Goal: Task Accomplishment & Management: Contribute content

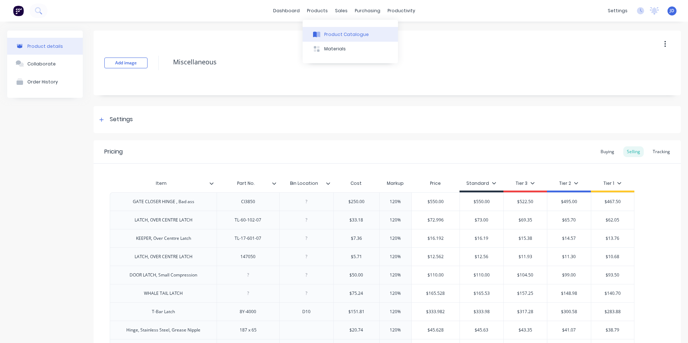
click at [329, 33] on div "Product Catalogue" at bounding box center [346, 34] width 45 height 6
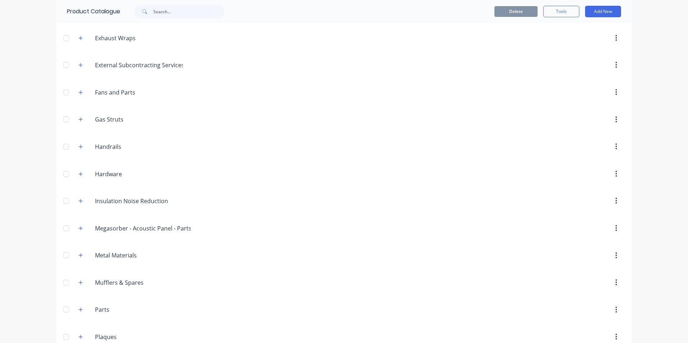
scroll to position [288, 0]
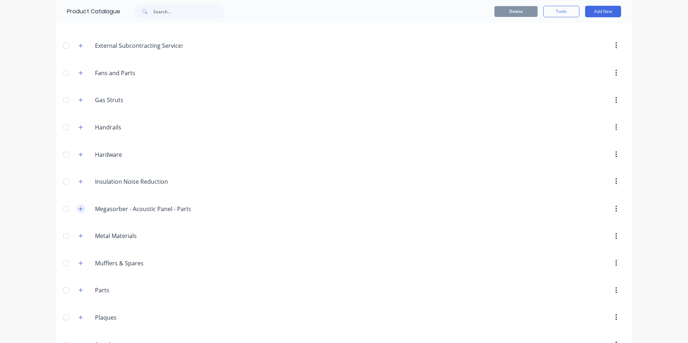
click at [78, 210] on icon "button" at bounding box center [80, 208] width 4 height 5
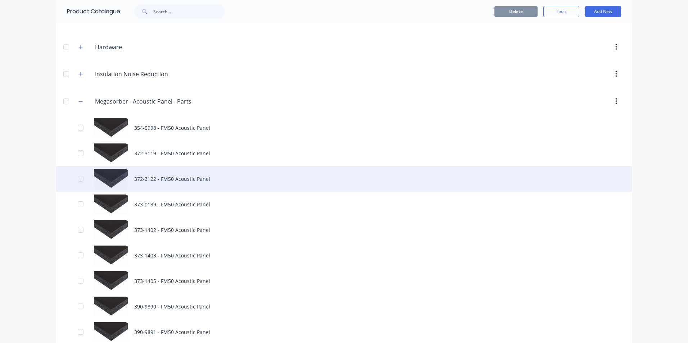
scroll to position [396, 0]
click at [169, 175] on div "372-3122 - FM50 Acoustic Panel" at bounding box center [343, 179] width 575 height 26
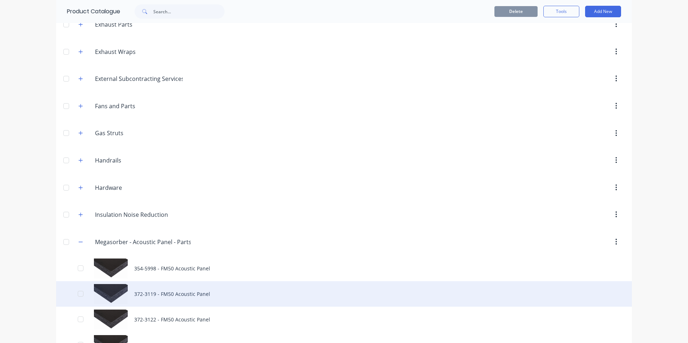
scroll to position [324, 0]
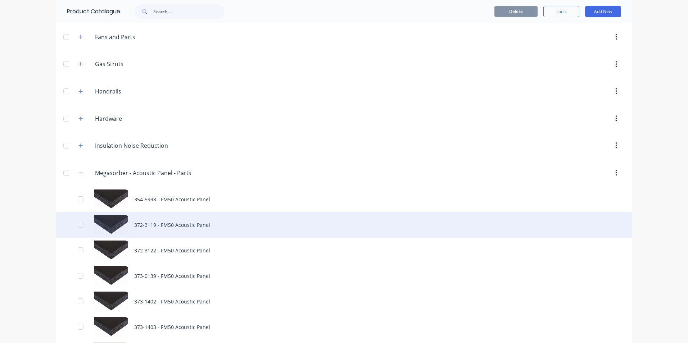
click at [183, 224] on div "372-3119 - FM50 Acoustic Panel" at bounding box center [343, 225] width 575 height 26
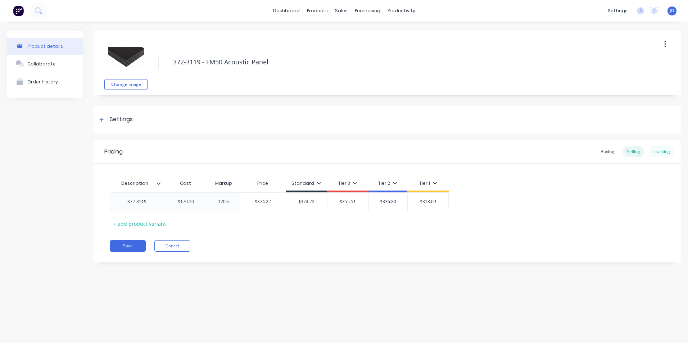
click at [666, 149] on div "Tracking" at bounding box center [661, 151] width 24 height 11
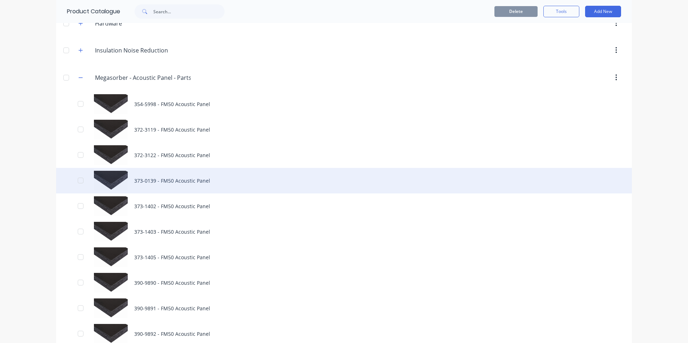
scroll to position [431, 0]
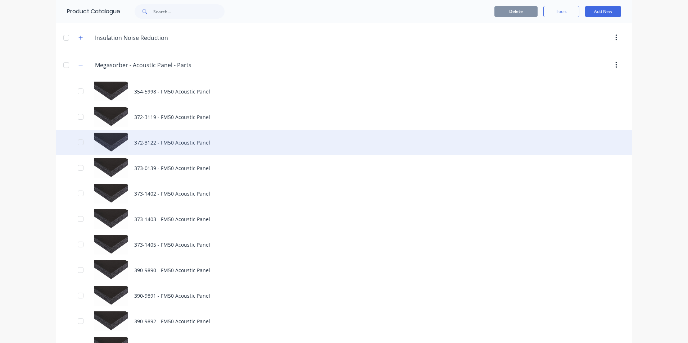
click at [162, 143] on div "372-3122 - FM50 Acoustic Panel" at bounding box center [343, 143] width 575 height 26
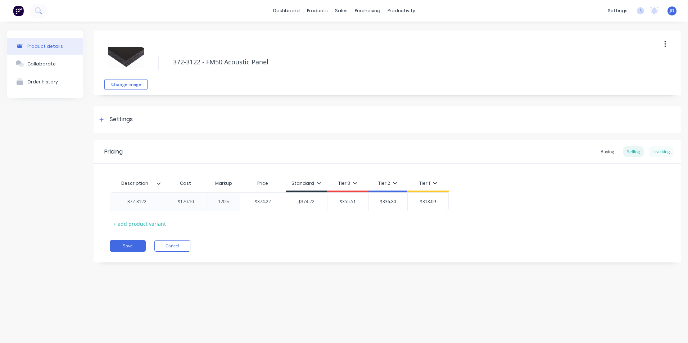
click at [661, 149] on div "Tracking" at bounding box center [661, 151] width 24 height 11
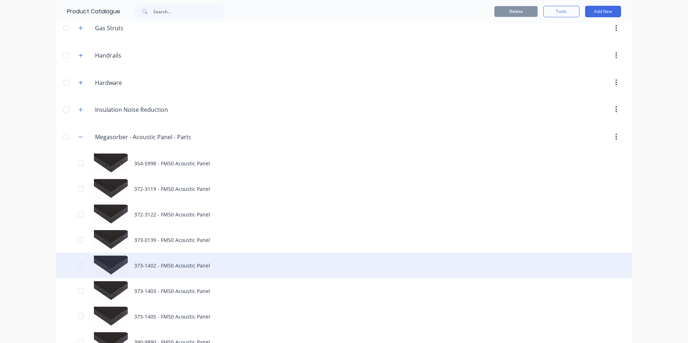
scroll to position [431, 0]
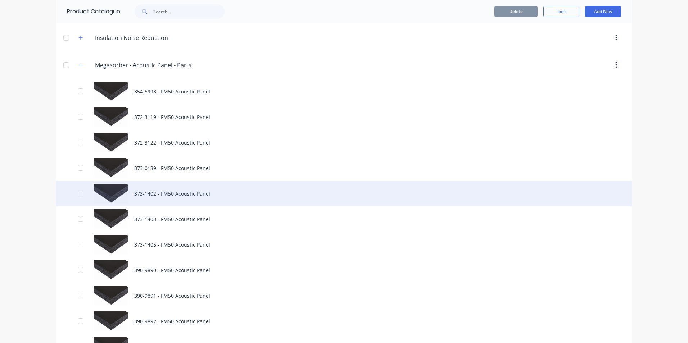
click at [155, 193] on div "373-1402 - FM50 Acoustic Panel" at bounding box center [343, 194] width 575 height 26
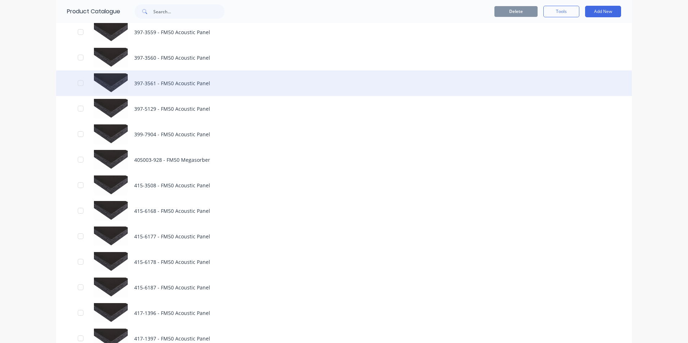
scroll to position [1043, 0]
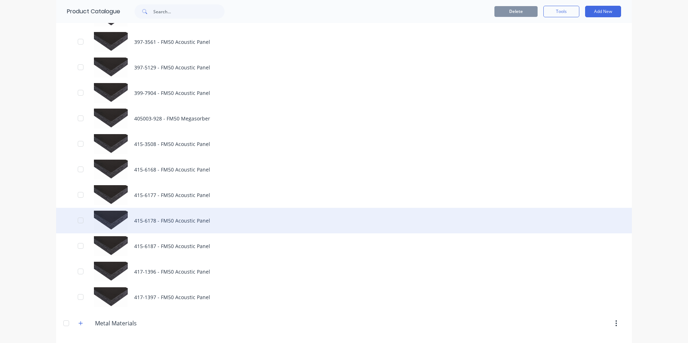
click at [183, 218] on div "415-6178 - FM50 Acoustic Panel" at bounding box center [343, 221] width 575 height 26
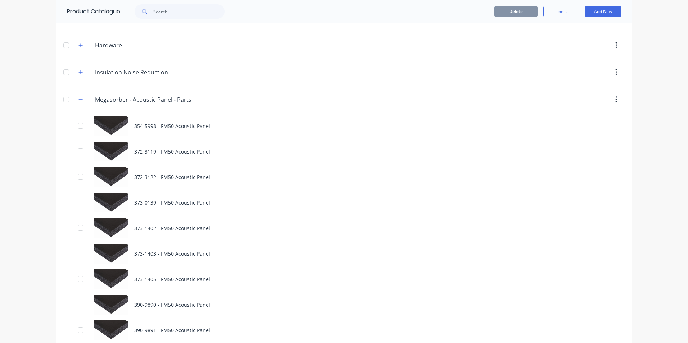
scroll to position [396, 0]
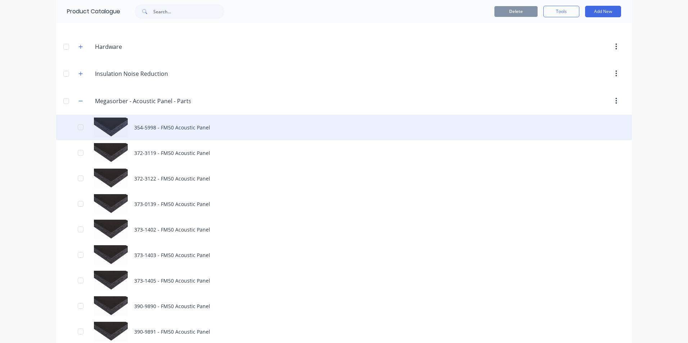
click at [178, 125] on div "354-5998 - FM50 Acoustic Panel" at bounding box center [343, 128] width 575 height 26
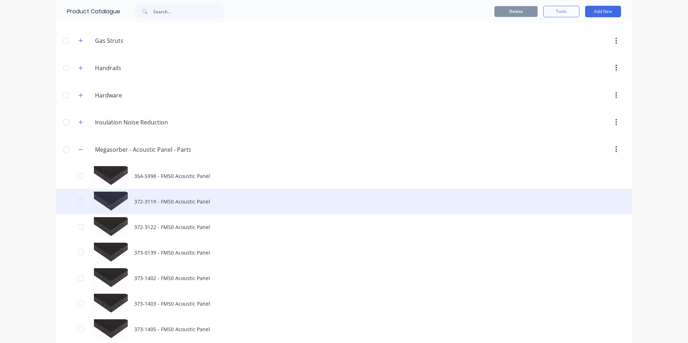
scroll to position [396, 0]
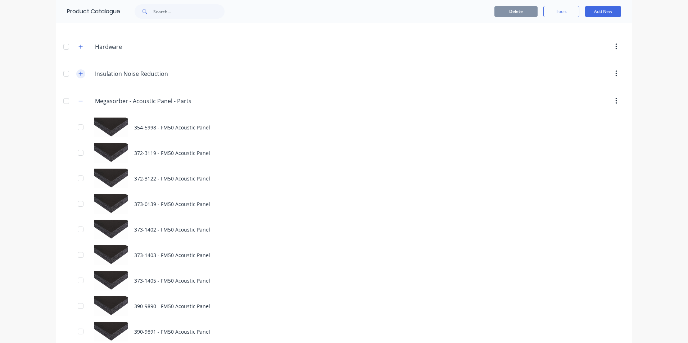
click at [78, 76] on icon "button" at bounding box center [80, 73] width 4 height 5
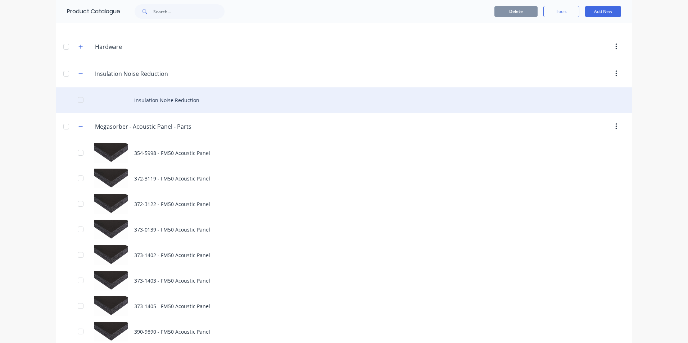
click at [156, 100] on div "Insulation Noise Reduction" at bounding box center [343, 100] width 575 height 26
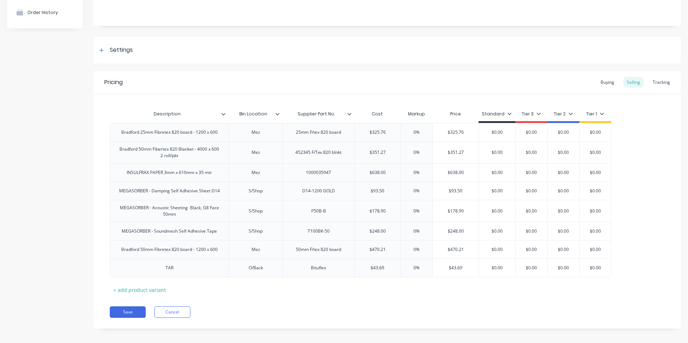
scroll to position [72, 0]
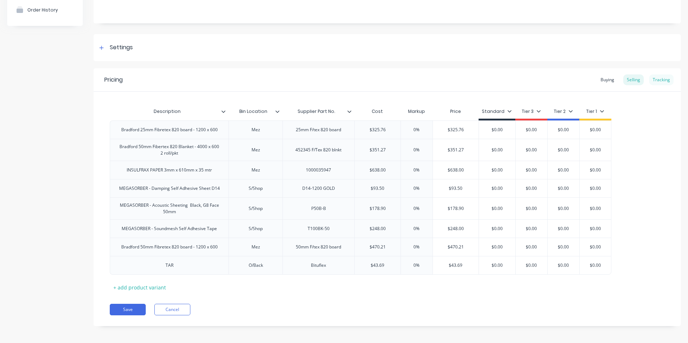
click at [655, 80] on div "Tracking" at bounding box center [661, 79] width 24 height 11
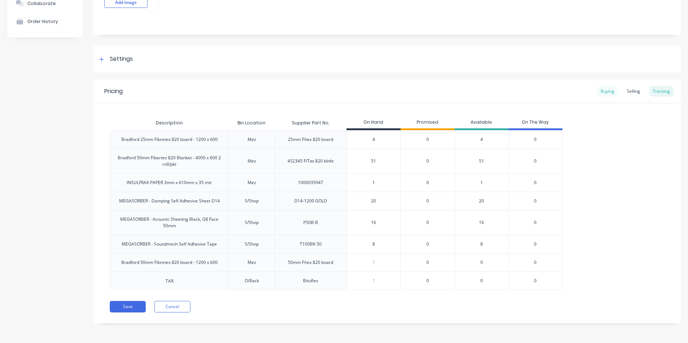
click at [599, 90] on div "Buying" at bounding box center [607, 91] width 21 height 11
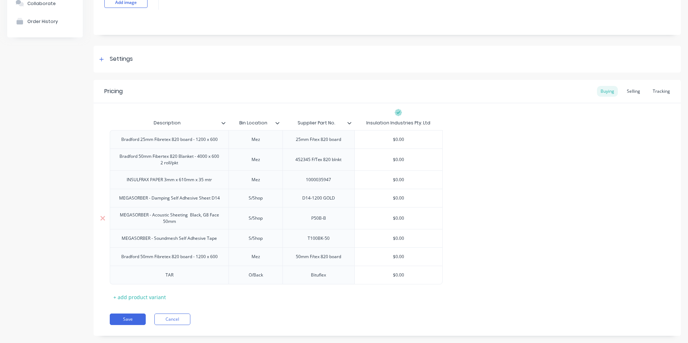
click at [164, 219] on div "MEGASORBER - Acoustic Sheeting Black, G8 Face 50mm" at bounding box center [169, 218] width 113 height 16
click at [125, 217] on div "MEGASORBER - Acoustic Sheeting Black, G8 Face 50mm" at bounding box center [169, 218] width 113 height 16
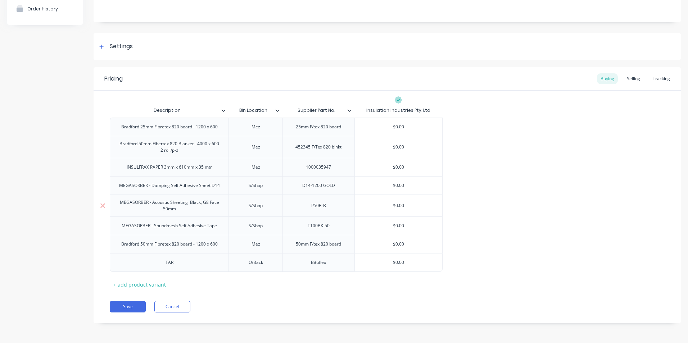
drag, startPoint x: 173, startPoint y: 207, endPoint x: 165, endPoint y: 206, distance: 7.6
click at [165, 206] on div "MEGASORBER - Acoustic Sheeting Black, G8 Face 50mm" at bounding box center [169, 206] width 113 height 16
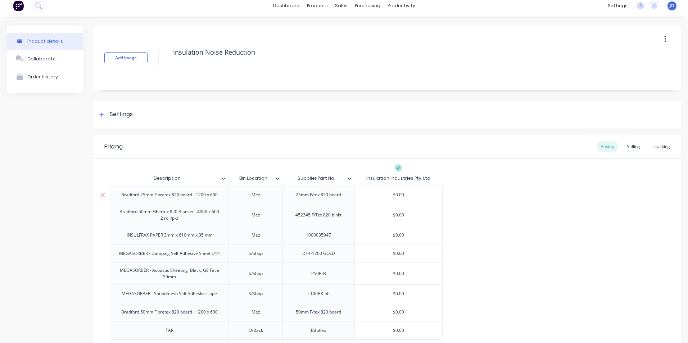
scroll to position [0, 0]
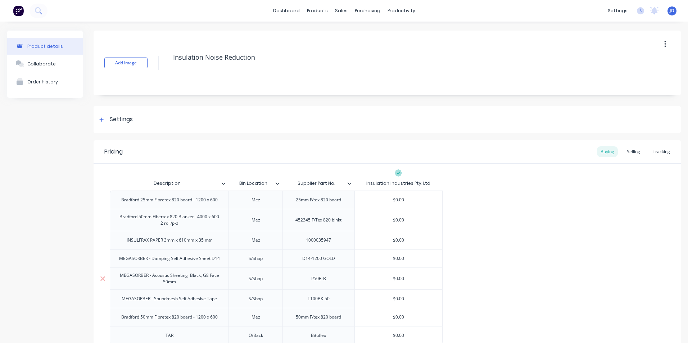
click at [124, 275] on div "MEGASORBER - Acoustic Sheeting Black, G8 Face 50mm" at bounding box center [169, 279] width 113 height 16
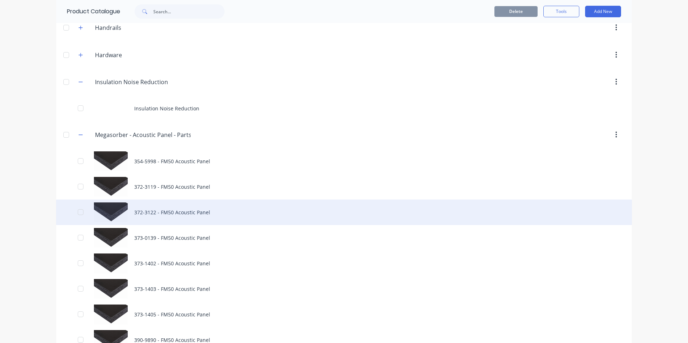
scroll to position [396, 0]
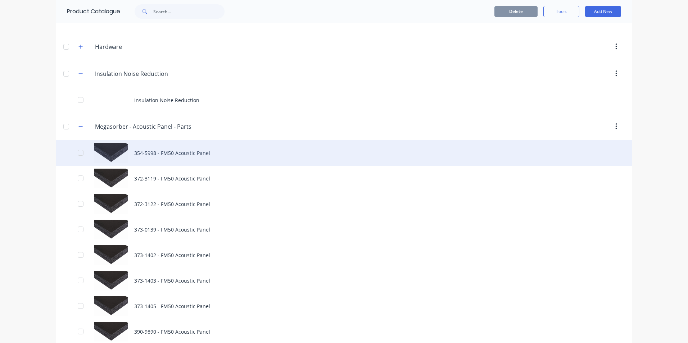
click at [110, 151] on div "354-5998 - FM50 Acoustic Panel" at bounding box center [343, 153] width 575 height 26
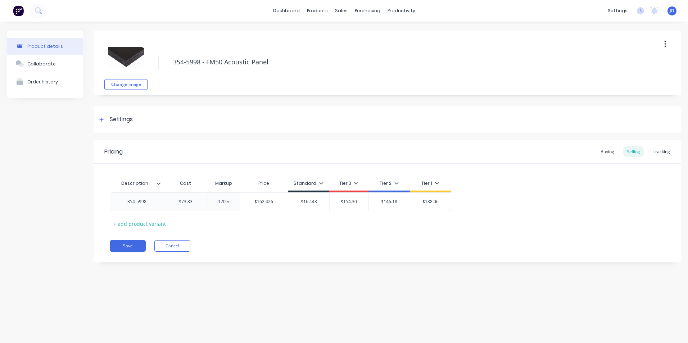
click at [184, 183] on div "Cost" at bounding box center [186, 183] width 44 height 14
click at [188, 183] on div "Cost" at bounding box center [186, 183] width 44 height 14
click at [606, 151] on div "Buying" at bounding box center [607, 151] width 21 height 11
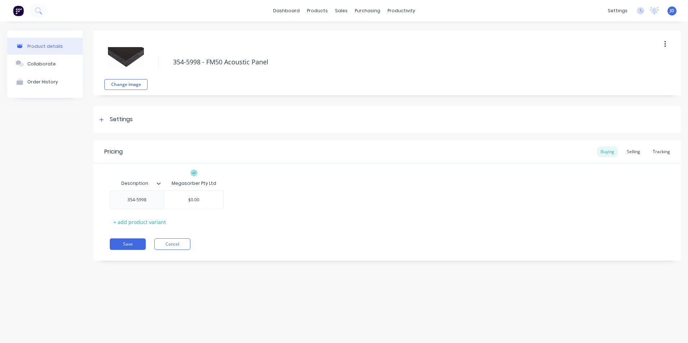
click at [160, 183] on icon at bounding box center [159, 183] width 4 height 2
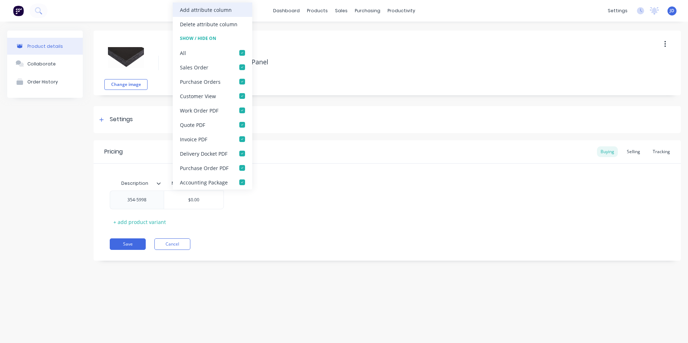
click at [215, 10] on div "Add attribute column" at bounding box center [206, 10] width 52 height 8
type textarea "x"
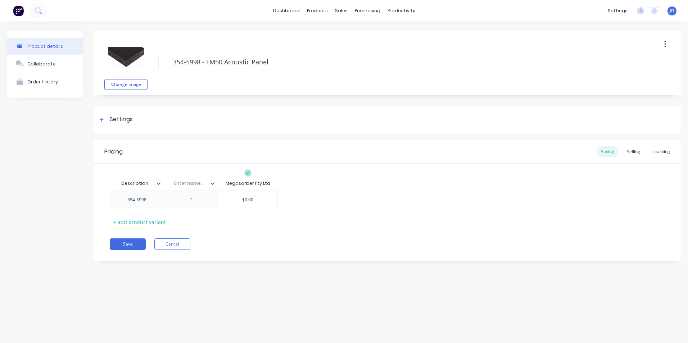
drag, startPoint x: 174, startPoint y: 183, endPoint x: 200, endPoint y: 183, distance: 25.2
click at [200, 183] on input "text" at bounding box center [189, 183] width 50 height 6
type input "Supplier part #"
click at [300, 248] on div "Save Cancel" at bounding box center [395, 244] width 571 height 12
click at [130, 243] on button "Save" at bounding box center [128, 244] width 36 height 12
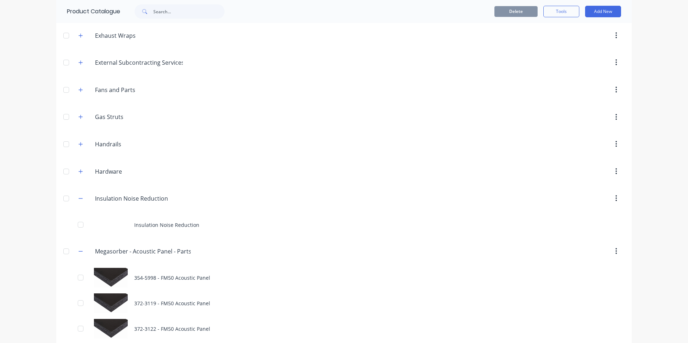
scroll to position [288, 0]
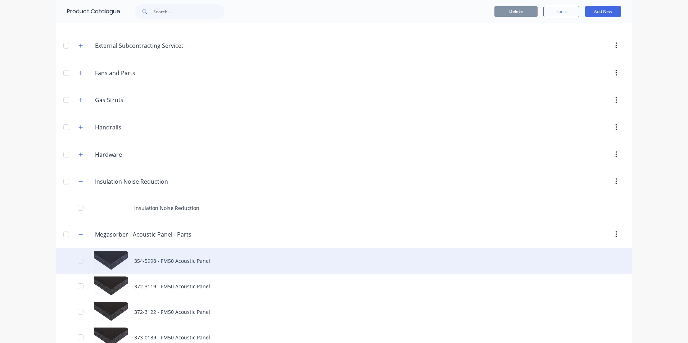
click at [147, 262] on div "354-5998 - FM50 Acoustic Panel" at bounding box center [343, 261] width 575 height 26
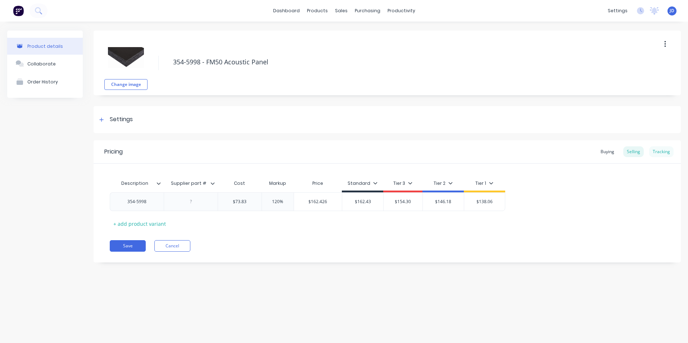
click at [658, 152] on div "Tracking" at bounding box center [661, 151] width 24 height 11
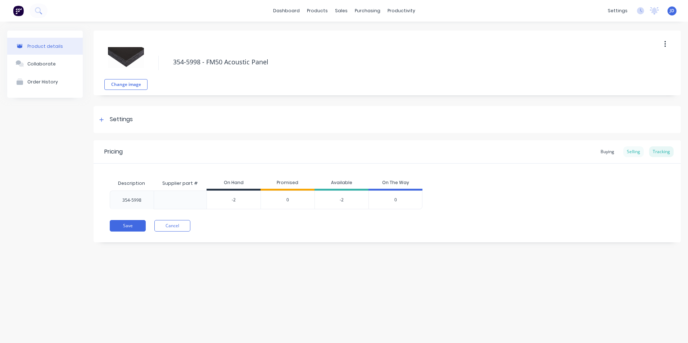
click at [636, 154] on div "Selling" at bounding box center [633, 151] width 20 height 11
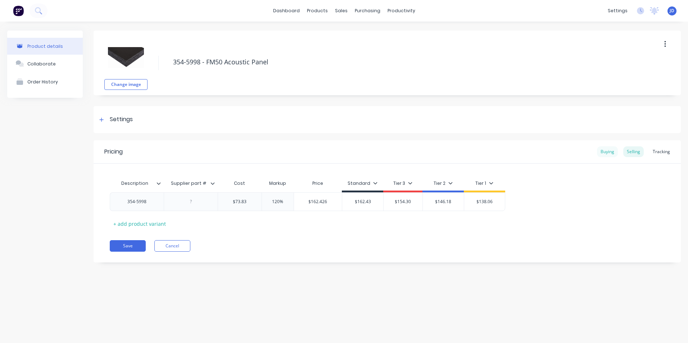
click at [605, 152] on div "Buying" at bounding box center [607, 151] width 21 height 11
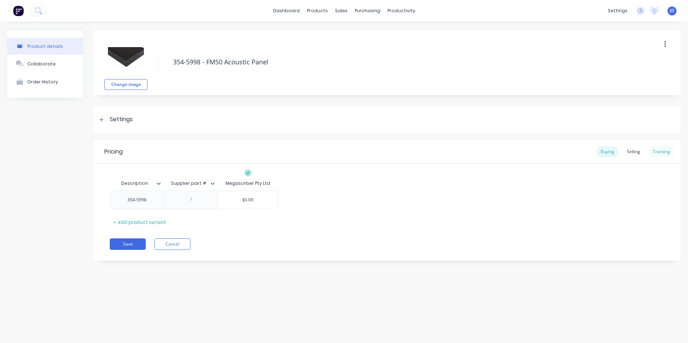
click at [662, 152] on div "Tracking" at bounding box center [661, 151] width 24 height 11
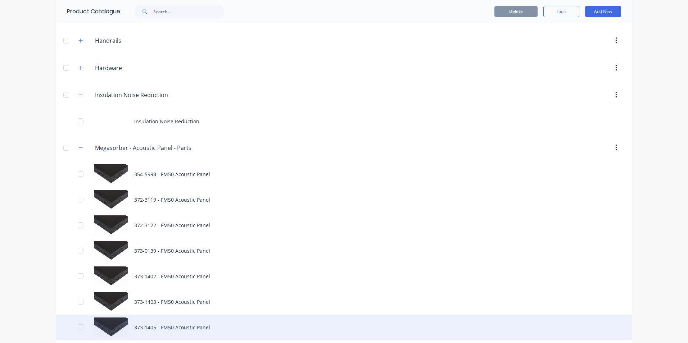
scroll to position [315, 0]
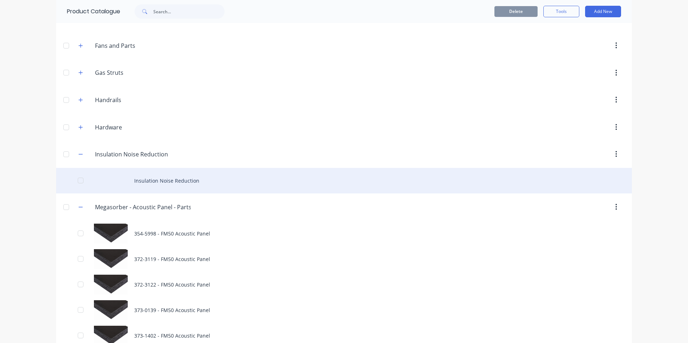
click at [138, 179] on div "Insulation Noise Reduction" at bounding box center [343, 181] width 575 height 26
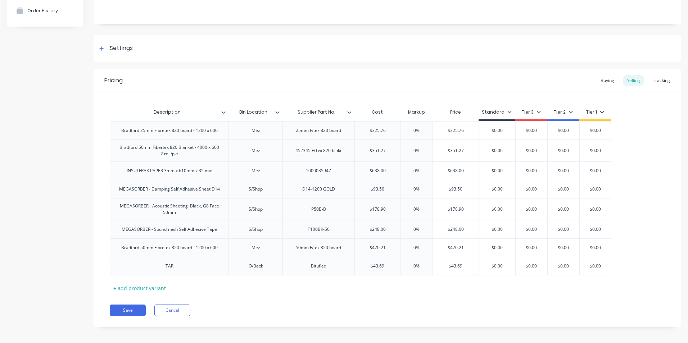
scroll to position [72, 0]
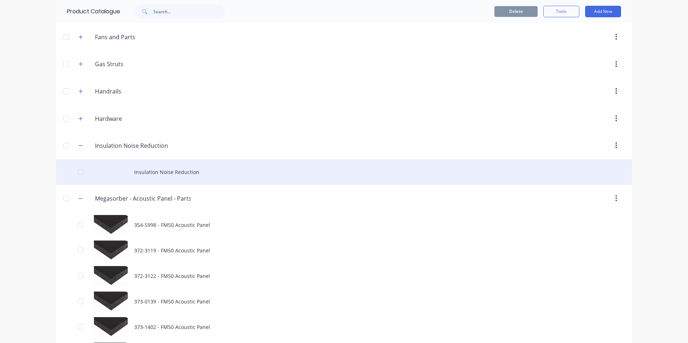
scroll to position [360, 0]
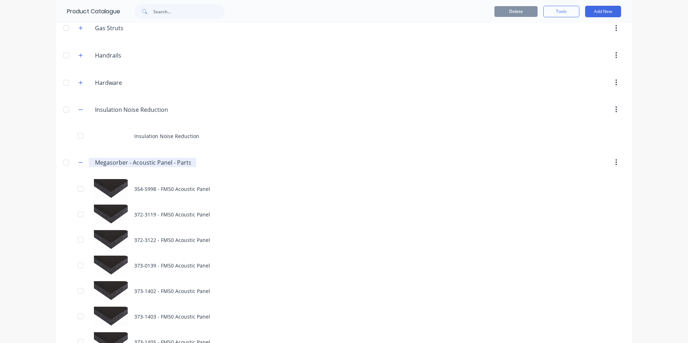
click at [138, 165] on input "Megasorber - Acoustic Panel - Parts" at bounding box center [143, 162] width 96 height 9
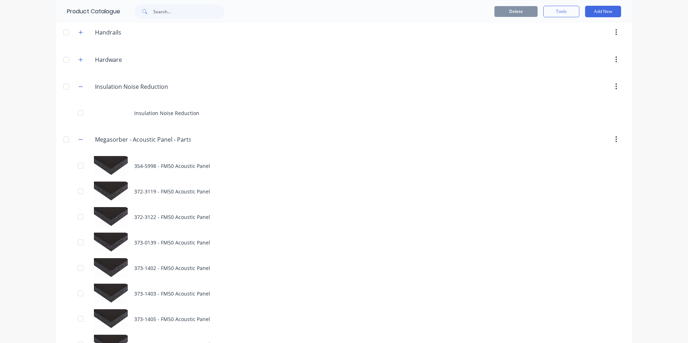
scroll to position [431, 0]
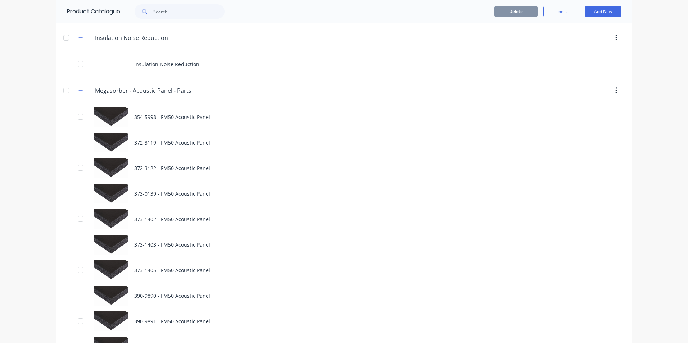
click at [611, 89] on button "button" at bounding box center [615, 90] width 17 height 13
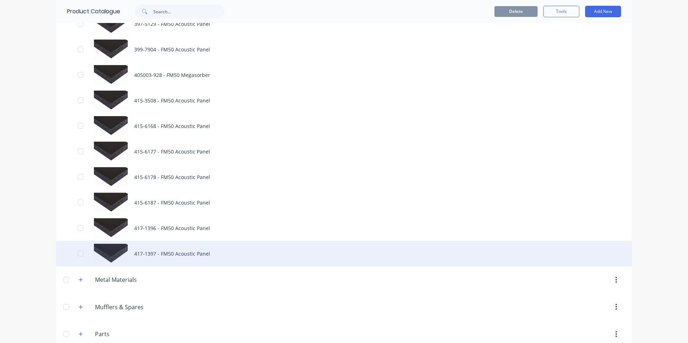
scroll to position [1106, 0]
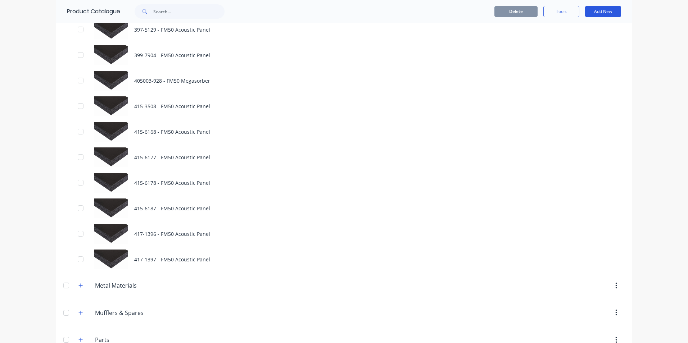
click at [602, 12] on button "Add New" at bounding box center [603, 12] width 36 height 12
click at [574, 45] on div "Product" at bounding box center [586, 44] width 55 height 10
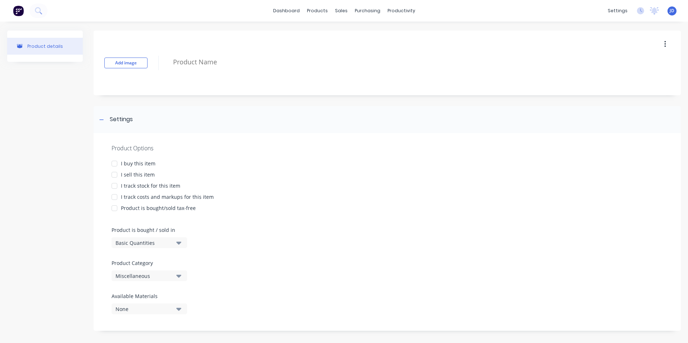
drag, startPoint x: 117, startPoint y: 163, endPoint x: 117, endPoint y: 168, distance: 4.7
click at [117, 163] on div at bounding box center [114, 163] width 14 height 14
click at [116, 172] on div at bounding box center [114, 175] width 14 height 14
click at [117, 187] on div at bounding box center [114, 186] width 14 height 14
click at [113, 194] on div at bounding box center [114, 197] width 14 height 14
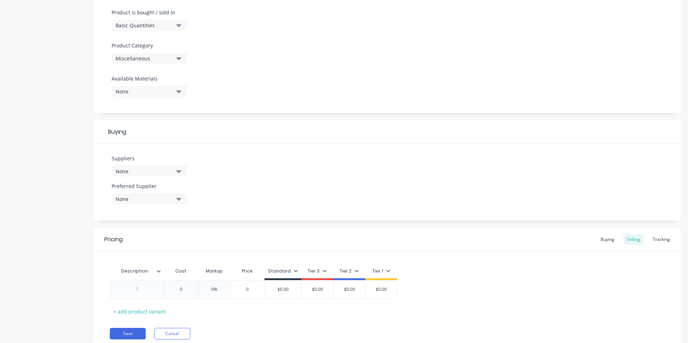
scroll to position [173, 0]
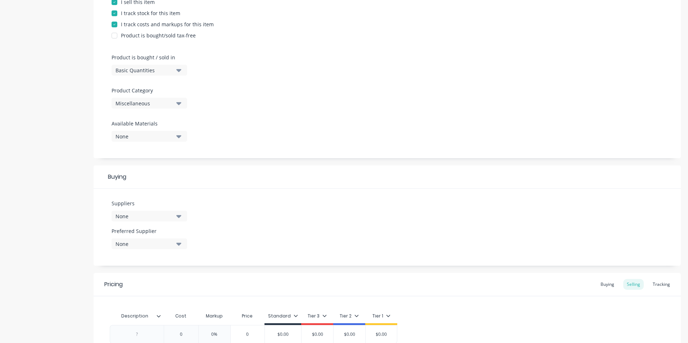
click at [181, 71] on icon "button" at bounding box center [178, 70] width 5 height 8
click at [156, 89] on div "Basic Quantities" at bounding box center [165, 88] width 108 height 14
click at [176, 102] on button "Miscellaneous" at bounding box center [149, 103] width 76 height 11
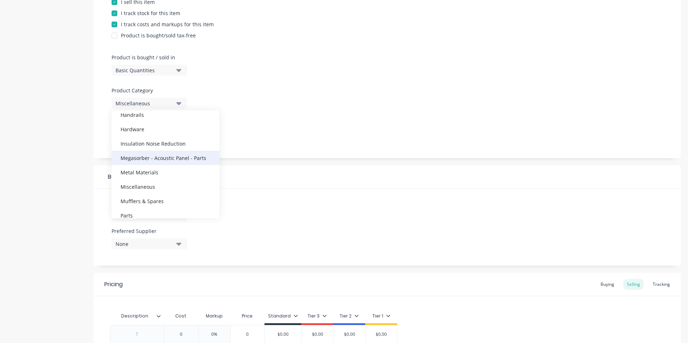
click at [158, 159] on div "Megasorber - Acoustic Panel - Parts" at bounding box center [165, 158] width 108 height 14
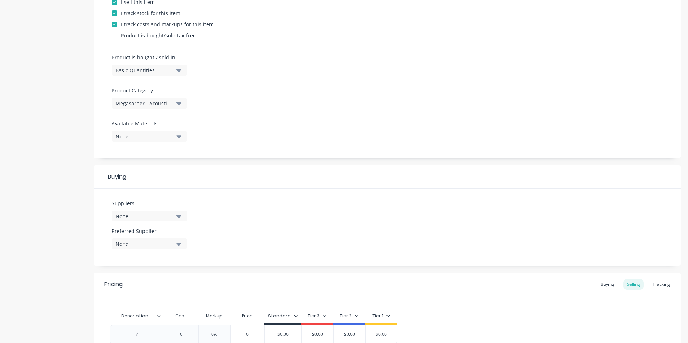
click at [179, 139] on icon "button" at bounding box center [178, 136] width 5 height 8
click at [241, 112] on div "Product Options I buy this item I sell this item I track stock for this item I …" at bounding box center [386, 59] width 587 height 198
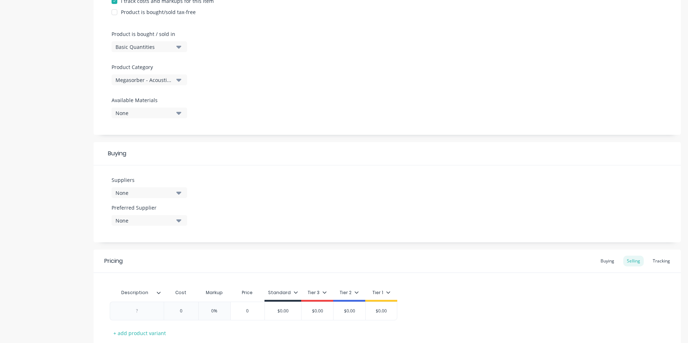
scroll to position [209, 0]
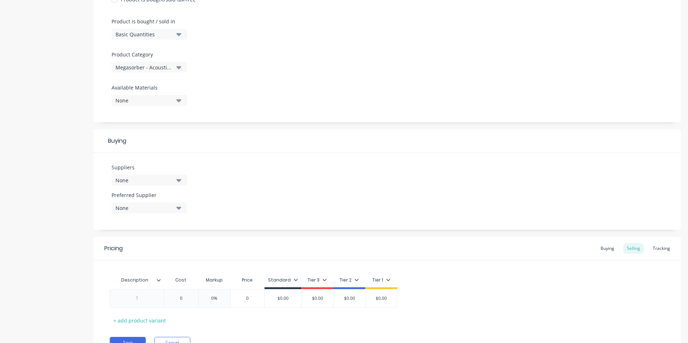
click at [178, 179] on icon "button" at bounding box center [178, 180] width 5 height 3
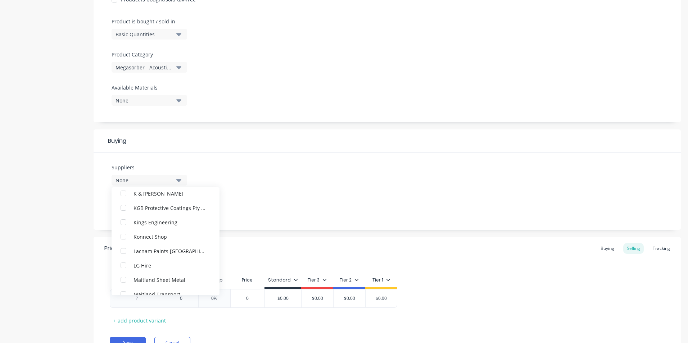
scroll to position [1079, 0]
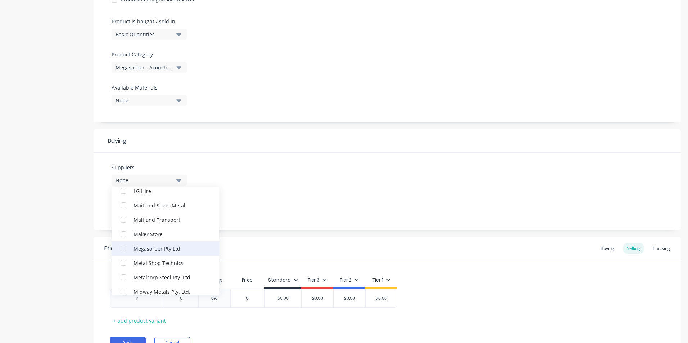
click at [124, 251] on div "button" at bounding box center [123, 248] width 14 height 14
click at [275, 162] on div "Suppliers 1 suppliers selected Megasorber Pty Ltd Advance Anti-Slip Surfaces Pt…" at bounding box center [386, 191] width 587 height 77
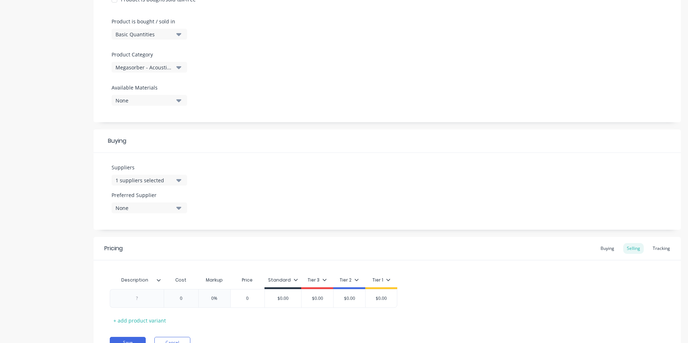
click at [179, 208] on icon "button" at bounding box center [178, 208] width 5 height 3
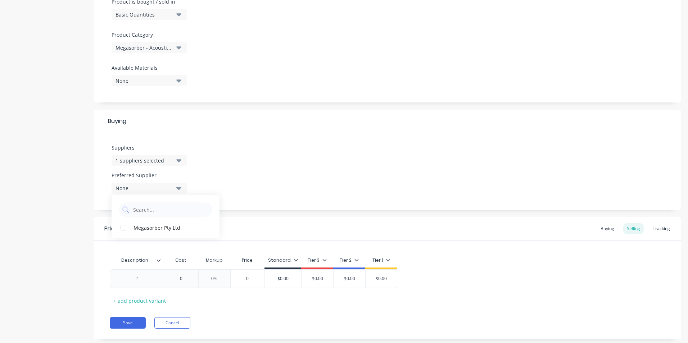
scroll to position [245, 0]
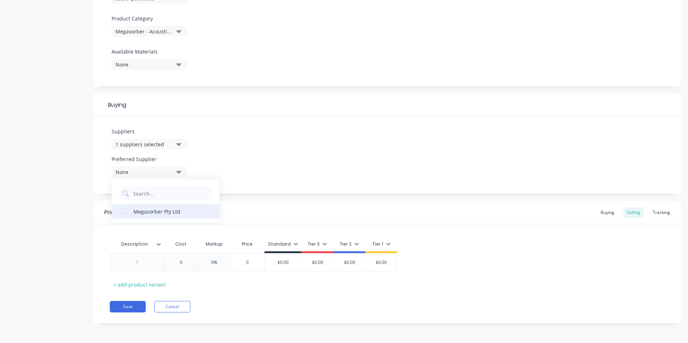
click at [123, 213] on div "button" at bounding box center [123, 211] width 14 height 14
click at [256, 167] on div "Suppliers 1 suppliers selected Preferred Supplier Megasorber Pty Ltd Megasorber…" at bounding box center [386, 155] width 587 height 77
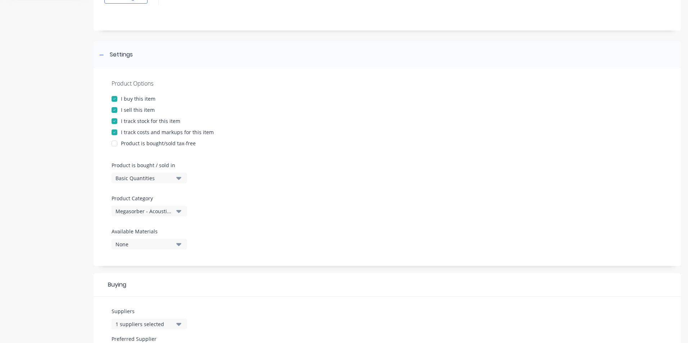
scroll to position [0, 0]
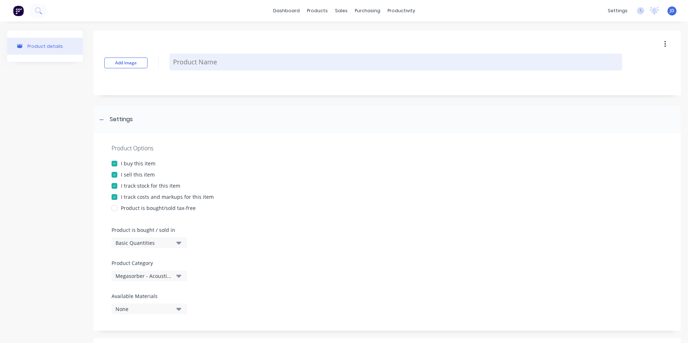
click at [173, 60] on textarea at bounding box center [395, 62] width 452 height 17
type textarea "x"
type textarea "P"
type textarea "x"
type textarea "P5"
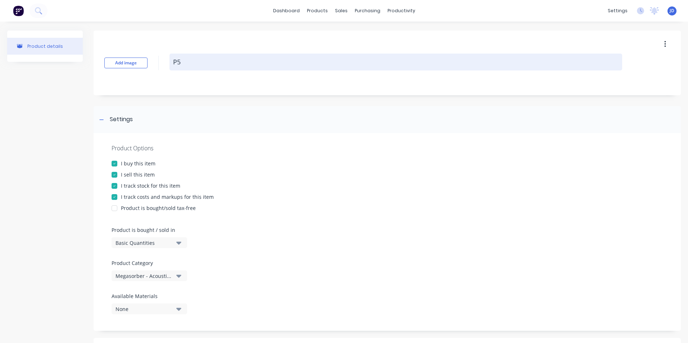
type textarea "x"
type textarea "P50"
type textarea "x"
type textarea "P50"
type textarea "x"
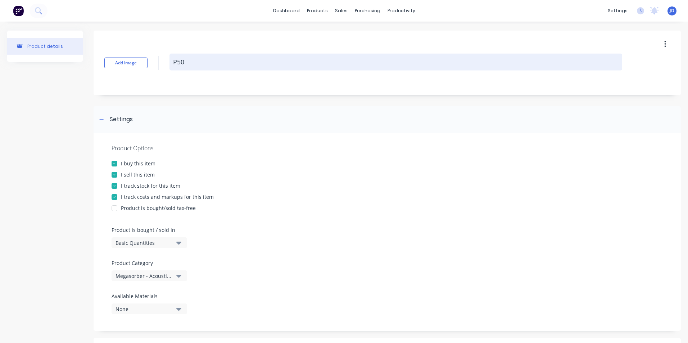
type textarea "P50 2"
type textarea "x"
type textarea "P50 24"
type textarea "x"
type textarea "P50 240"
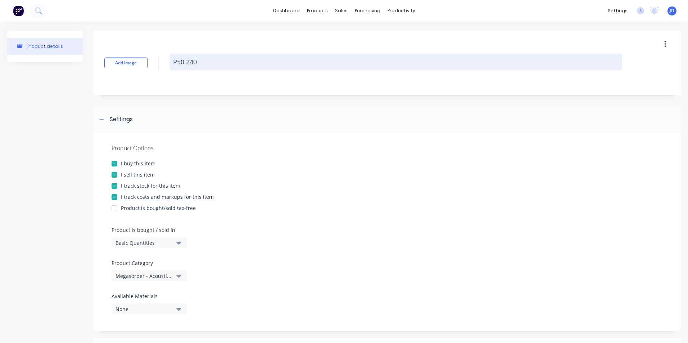
type textarea "x"
type textarea "P50 2400"
type textarea "x"
type textarea "P50 2400"
type textarea "x"
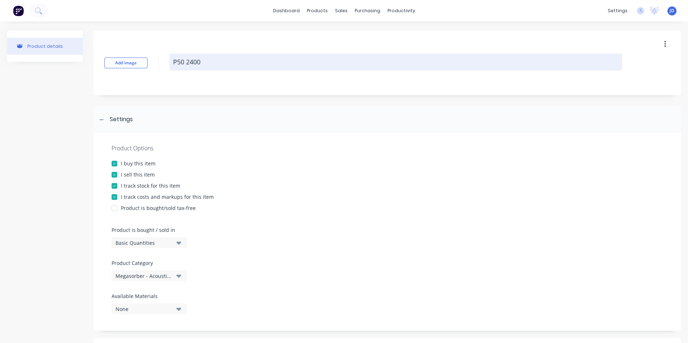
type textarea "P50 2400 x"
type textarea "x"
type textarea "P50 2400 x"
type textarea "x"
type textarea "P50 2400 x 1"
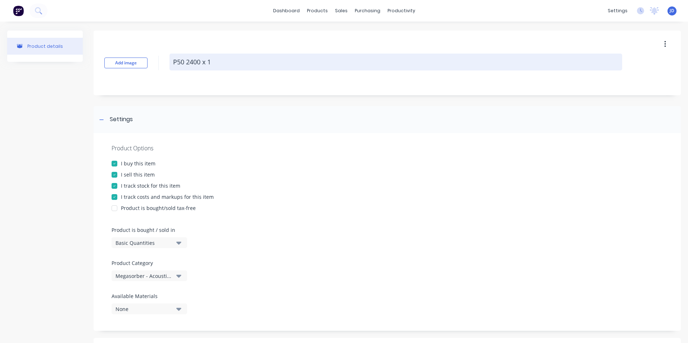
type textarea "x"
type textarea "P50 2400 x 12"
type textarea "x"
type textarea "P50 2400 x 120"
type textarea "x"
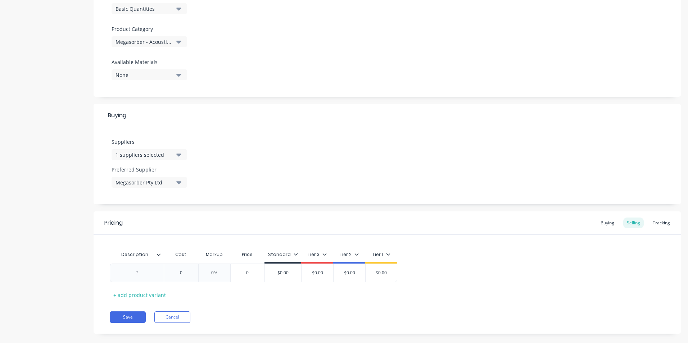
scroll to position [245, 0]
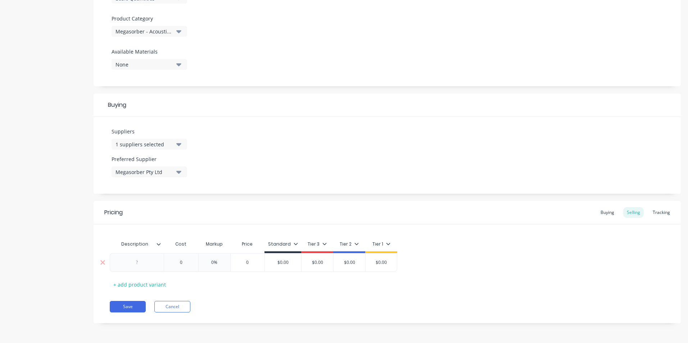
type textarea "P50 2400 x 1200"
type textarea "x"
type textarea "P50 2400 x 1200"
click at [137, 265] on div at bounding box center [137, 262] width 36 height 9
type textarea "x"
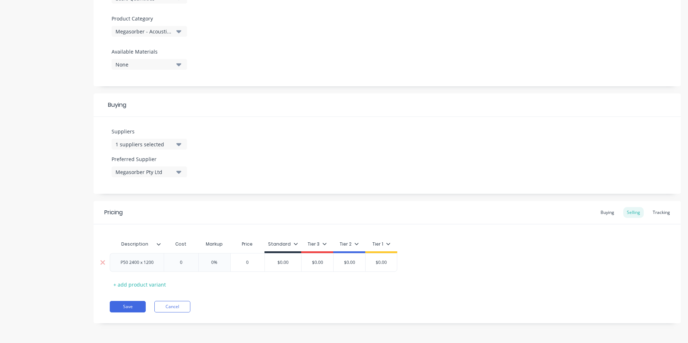
type input "0"
drag, startPoint x: 177, startPoint y: 264, endPoint x: 186, endPoint y: 264, distance: 8.6
click at [186, 264] on input "0" at bounding box center [181, 262] width 36 height 6
type textarea "x"
type input "3"
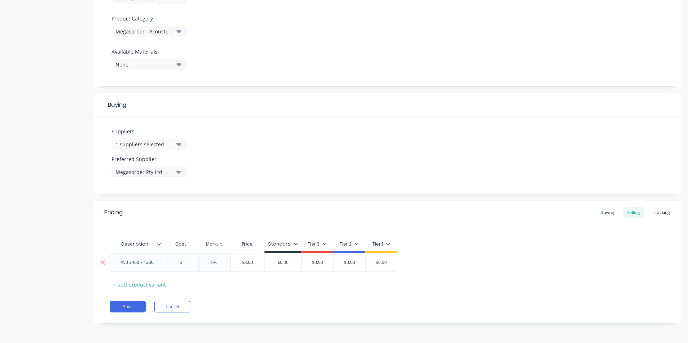
type textarea "x"
type input "35"
type textarea "x"
type input "353"
type input "0%"
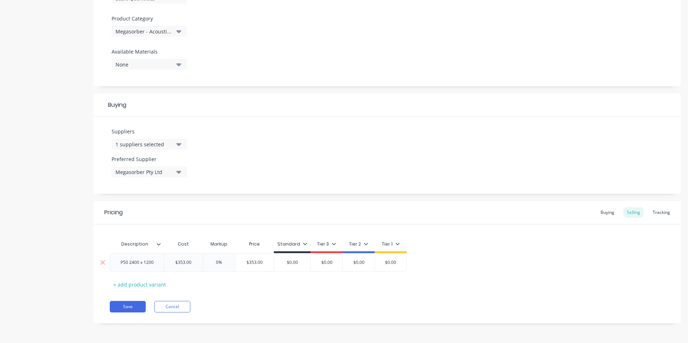
click at [218, 262] on input "0%" at bounding box center [219, 262] width 36 height 6
type textarea "x"
type input "1%"
type textarea "x"
type input "12%"
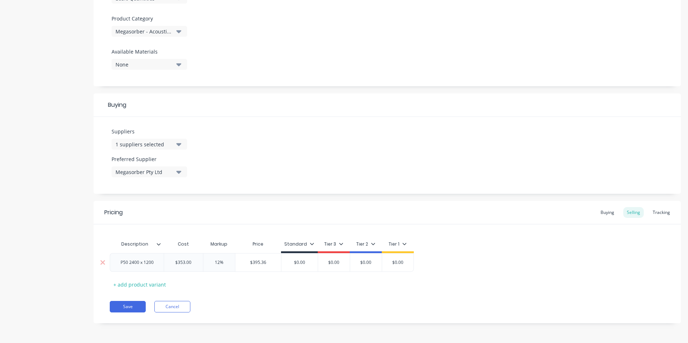
type textarea "x"
type input "120%"
click at [130, 307] on button "Save" at bounding box center [128, 307] width 36 height 12
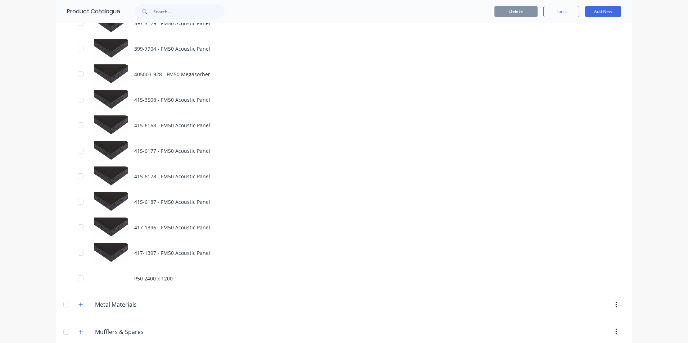
scroll to position [1151, 0]
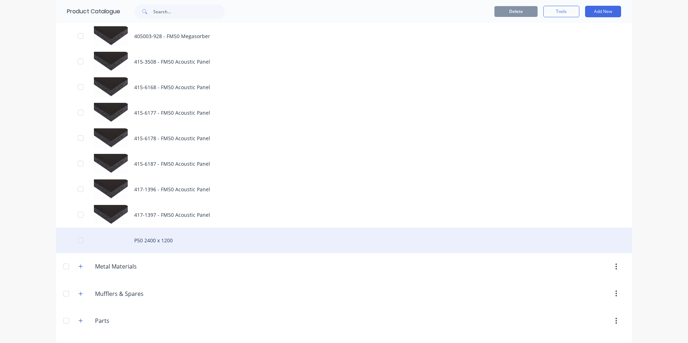
click at [159, 242] on div "P50 2400 x 1200" at bounding box center [343, 241] width 575 height 26
type textarea "x"
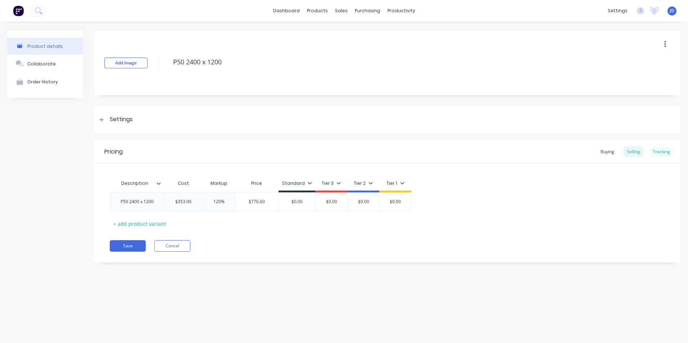
click at [665, 151] on div "Tracking" at bounding box center [661, 151] width 24 height 11
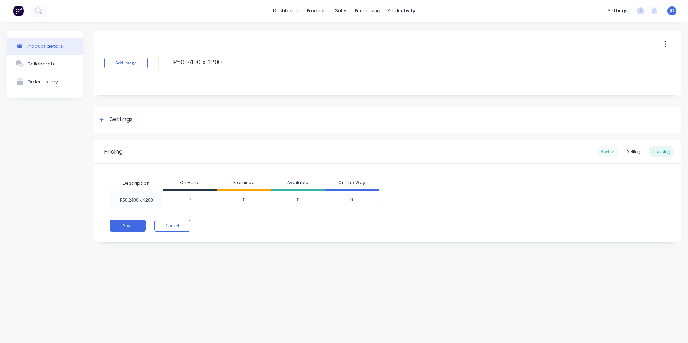
click at [605, 151] on div "Buying" at bounding box center [607, 151] width 21 height 11
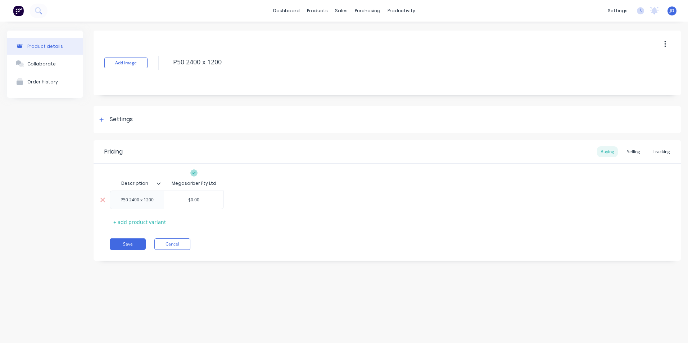
type input "$0.00"
click at [197, 201] on input "$0.00" at bounding box center [193, 200] width 59 height 6
drag, startPoint x: 201, startPoint y: 201, endPoint x: 191, endPoint y: 201, distance: 9.7
click at [191, 201] on input "$0.00" at bounding box center [193, 200] width 59 height 6
type textarea "x"
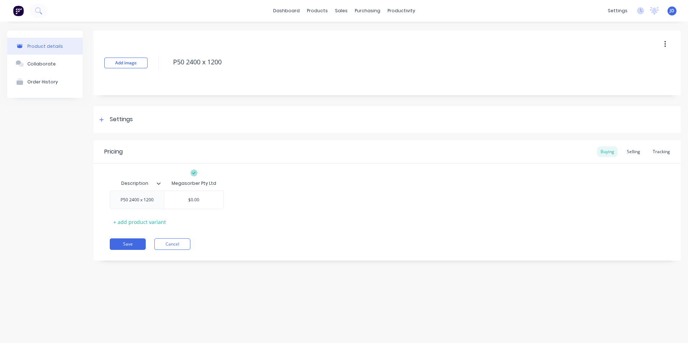
type input "$3"
type textarea "x"
type input "$35"
type textarea "x"
type input "$353"
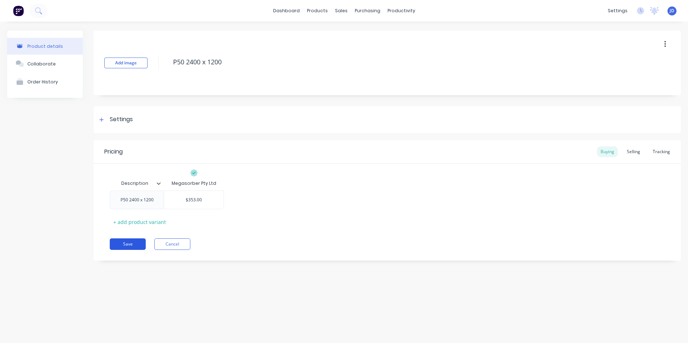
click at [119, 245] on button "Save" at bounding box center [128, 244] width 36 height 12
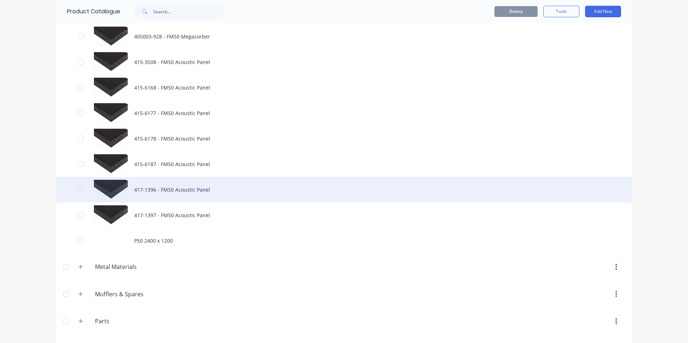
scroll to position [1203, 0]
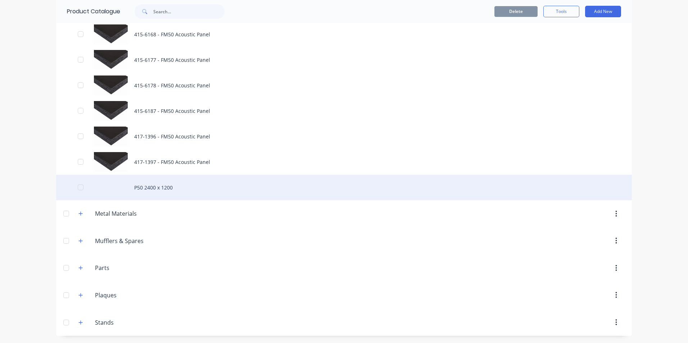
click at [146, 189] on div "P50 2400 x 1200" at bounding box center [343, 188] width 575 height 26
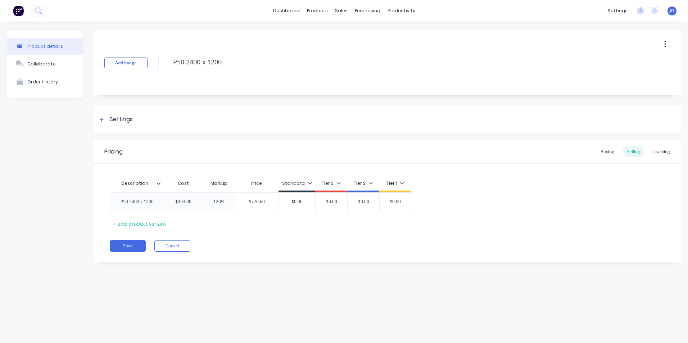
type textarea "x"
click at [605, 152] on div "Buying" at bounding box center [607, 151] width 21 height 11
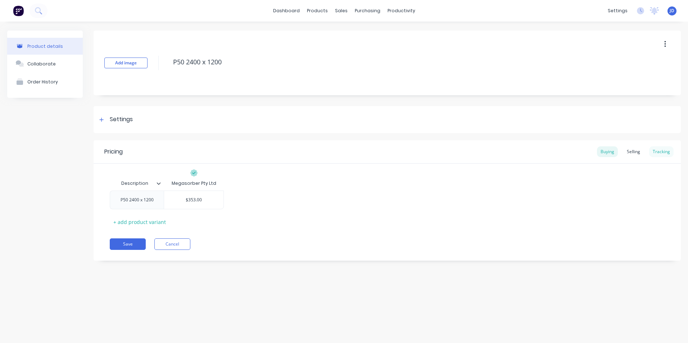
click at [661, 152] on div "Tracking" at bounding box center [661, 151] width 24 height 11
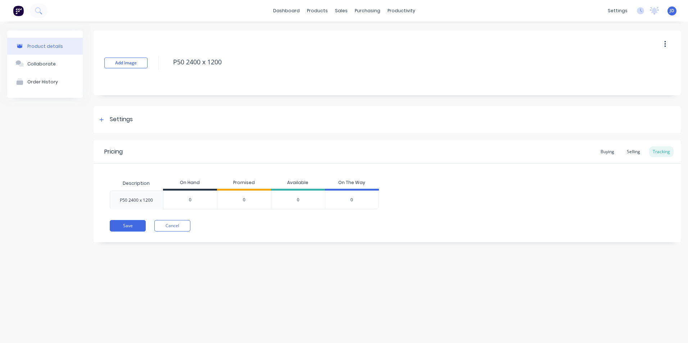
drag, startPoint x: 192, startPoint y: 201, endPoint x: 183, endPoint y: 200, distance: 9.5
click at [183, 200] on input "0" at bounding box center [190, 200] width 54 height 6
type input "30"
type textarea "x"
type input "30"
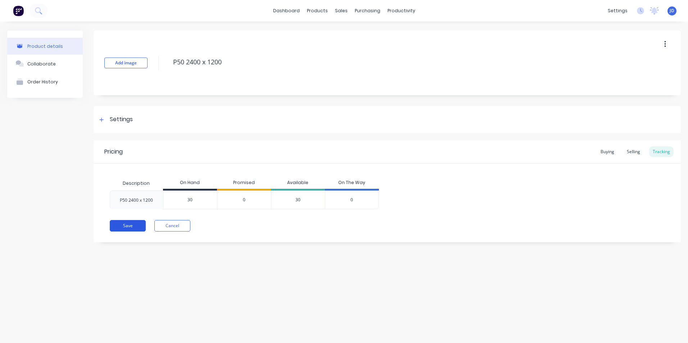
click at [124, 228] on button "Save" at bounding box center [128, 226] width 36 height 12
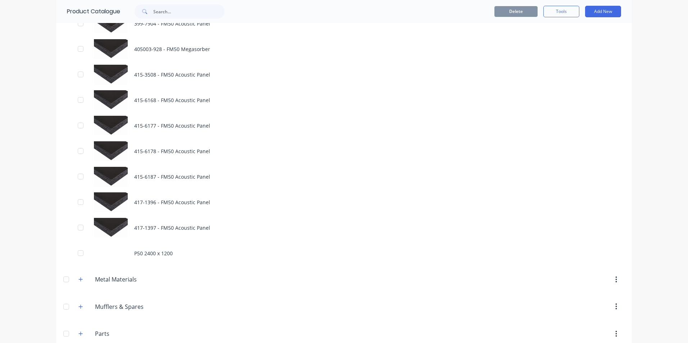
scroll to position [1151, 0]
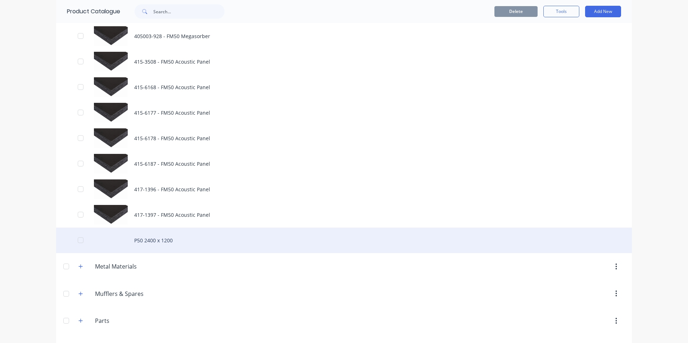
click at [148, 240] on div "P50 2400 x 1200" at bounding box center [343, 241] width 575 height 26
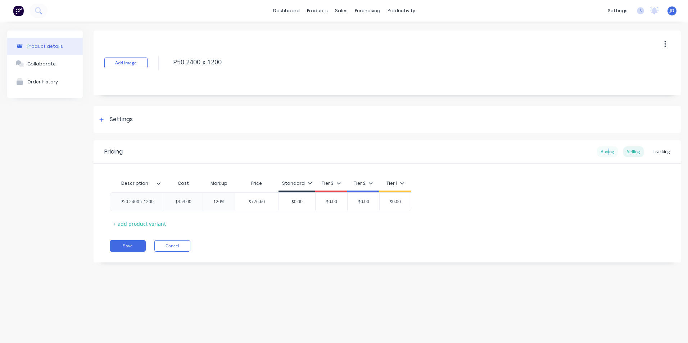
click at [608, 153] on div "Buying" at bounding box center [607, 151] width 21 height 11
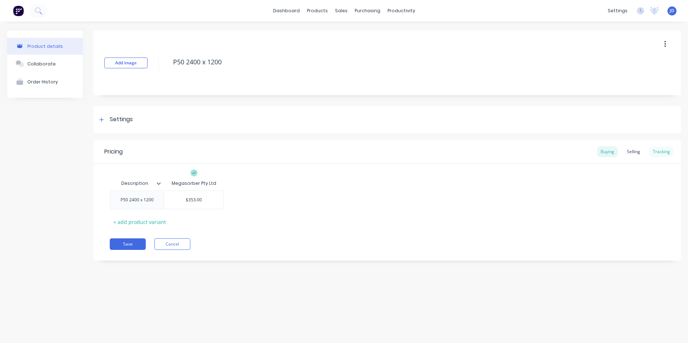
drag, startPoint x: 608, startPoint y: 153, endPoint x: 660, endPoint y: 152, distance: 51.8
click at [660, 152] on div "Tracking" at bounding box center [661, 151] width 24 height 11
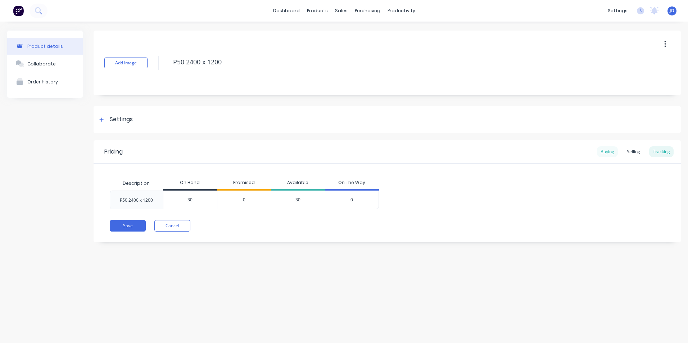
click at [600, 155] on div "Buying" at bounding box center [607, 151] width 21 height 11
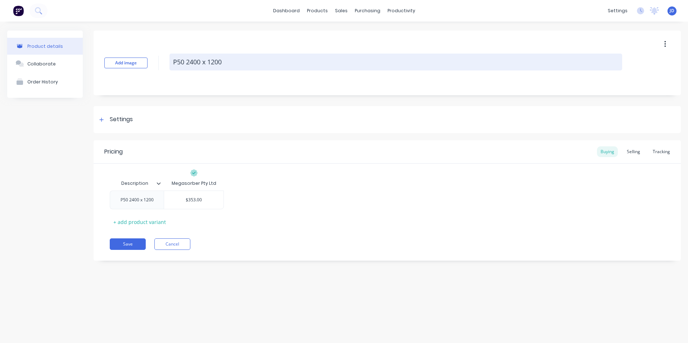
click at [185, 63] on textarea "P50 2400 x 1200" at bounding box center [395, 62] width 452 height 17
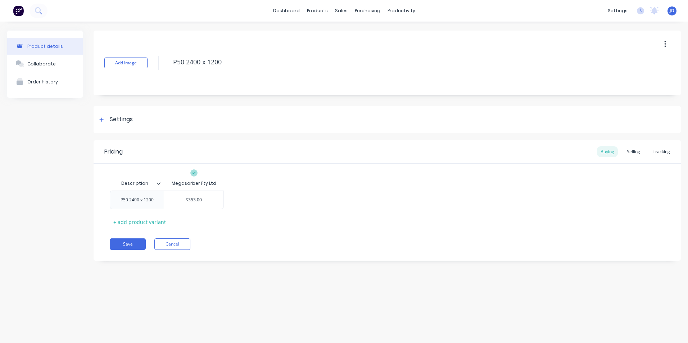
click at [665, 44] on icon "button" at bounding box center [665, 44] width 2 height 8
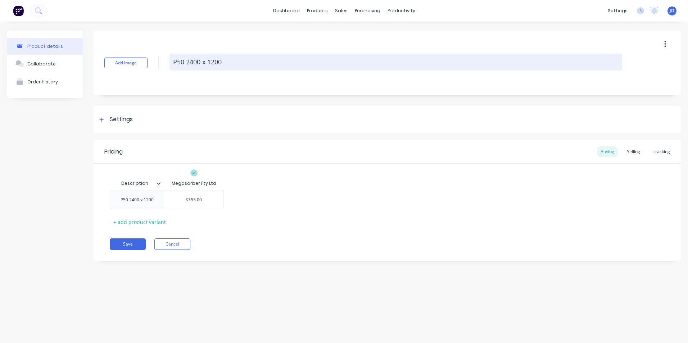
click at [172, 63] on textarea "P50 2400 x 1200" at bounding box center [395, 62] width 452 height 17
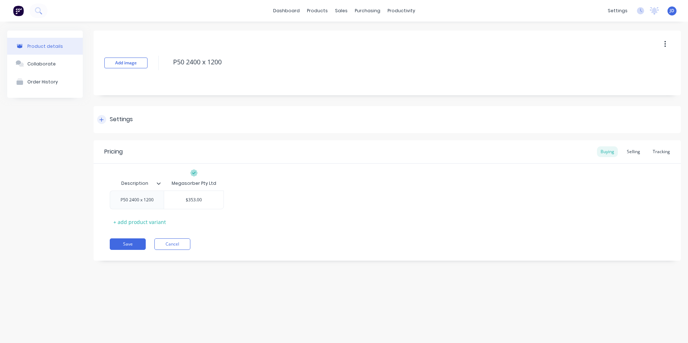
type textarea "x"
type textarea "MP50 2400 x 1200"
type textarea "x"
type textarea "MeP50 2400 x 1200"
type textarea "x"
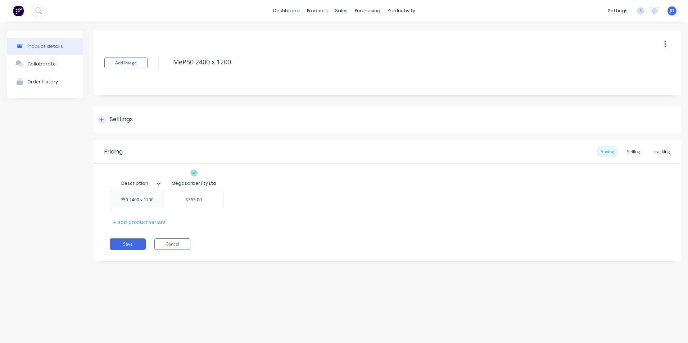
type textarea "MegP50 2400 x 1200"
type textarea "x"
type textarea "MegaP50 2400 x 1200"
type textarea "x"
type textarea "MegasP50 2400 x 1200"
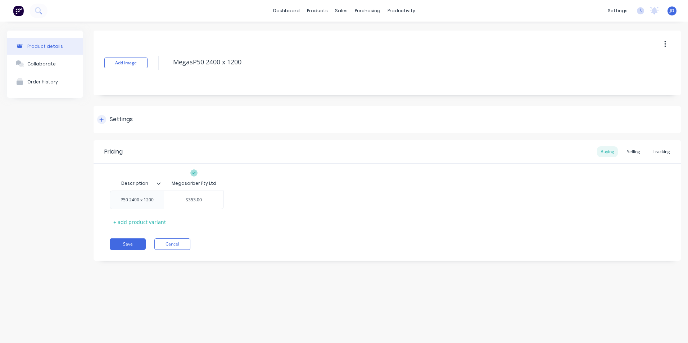
type textarea "x"
type textarea "MegasoP50 2400 x 1200"
type textarea "x"
type textarea "MegasorP50 2400 x 1200"
type textarea "x"
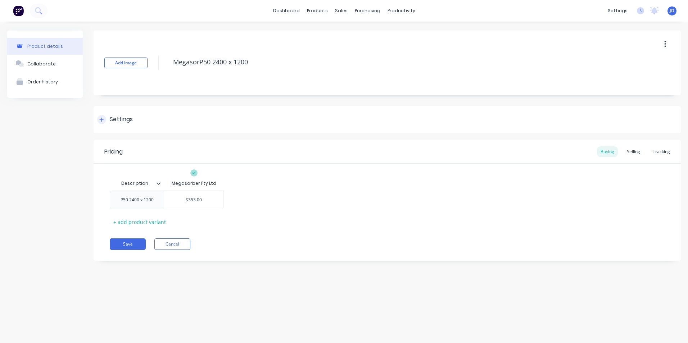
type textarea "MegasorbP50 2400 x 1200"
type textarea "x"
type textarea "MegasorbeP50 2400 x 1200"
type textarea "x"
type textarea "MegasorberP50 2400 x 1200"
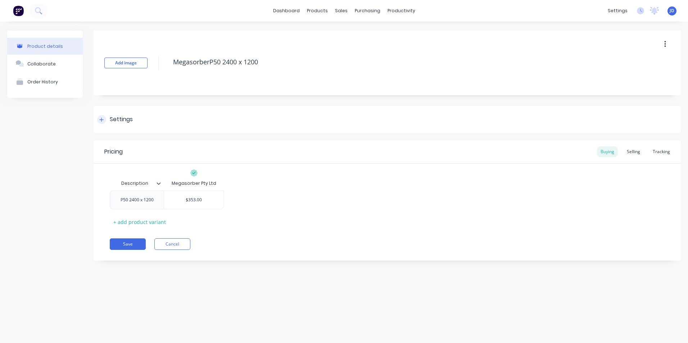
type textarea "x"
type textarea "Megasorber P50 2400 x 1200"
type textarea "x"
type textarea "Megasorber P50 2400 x 1200"
click at [123, 245] on button "Save" at bounding box center [128, 244] width 36 height 12
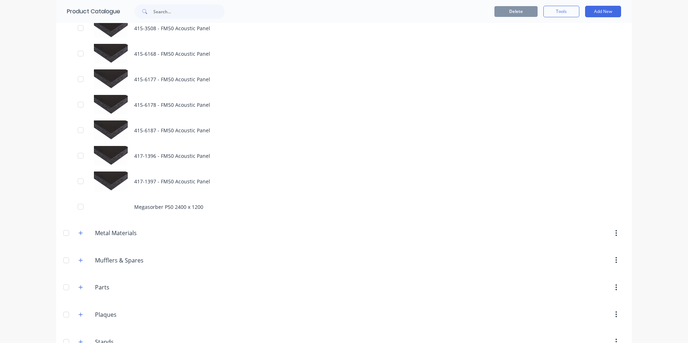
scroll to position [1187, 0]
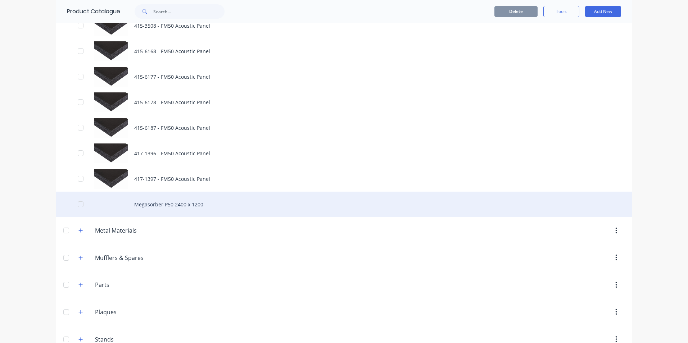
click at [168, 205] on div "Megasorber P50 2400 x 1200" at bounding box center [343, 205] width 575 height 26
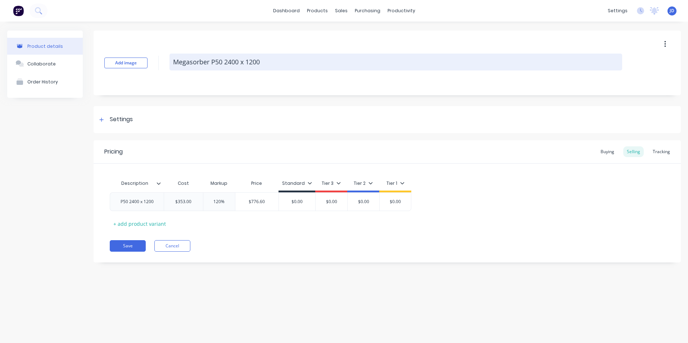
drag, startPoint x: 210, startPoint y: 64, endPoint x: 172, endPoint y: 61, distance: 37.8
click at [172, 61] on textarea "Megasorber P50 2400 x 1200" at bounding box center [395, 62] width 452 height 17
type textarea "x"
type textarea "P50 2400 x 1200"
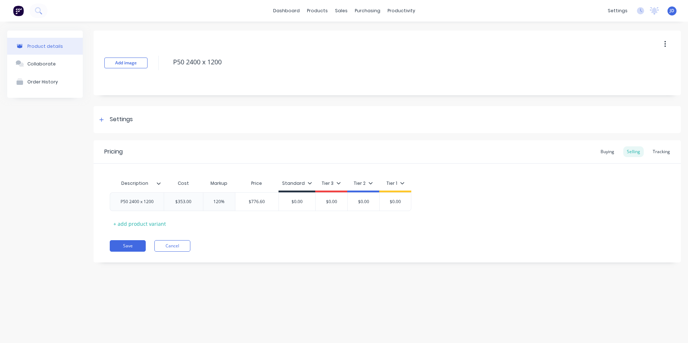
type textarea "x"
type textarea "P50 2400 x 1200"
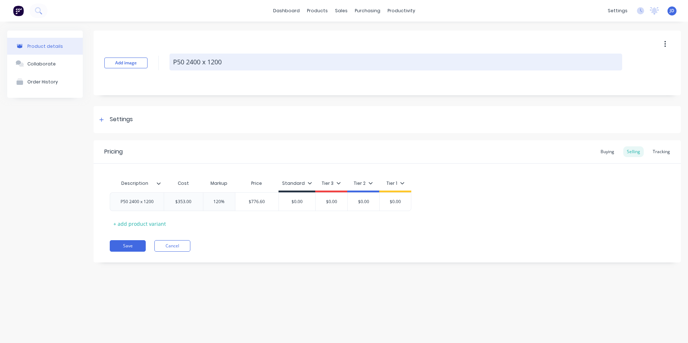
click at [187, 63] on textarea "P50 2400 x 1200" at bounding box center [395, 62] width 452 height 17
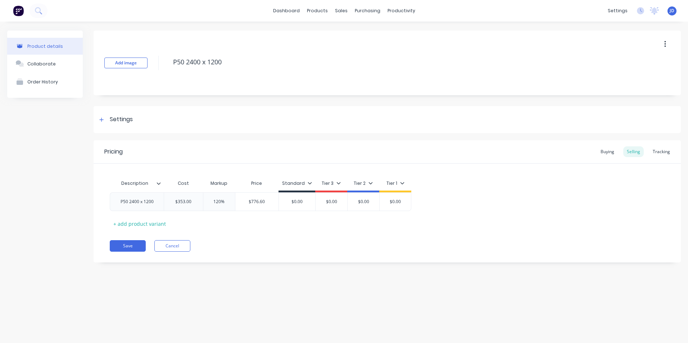
type textarea "x"
type textarea "P50 A2400 x 1200"
type textarea "x"
type textarea "P50 Ac2400 x 1200"
type textarea "x"
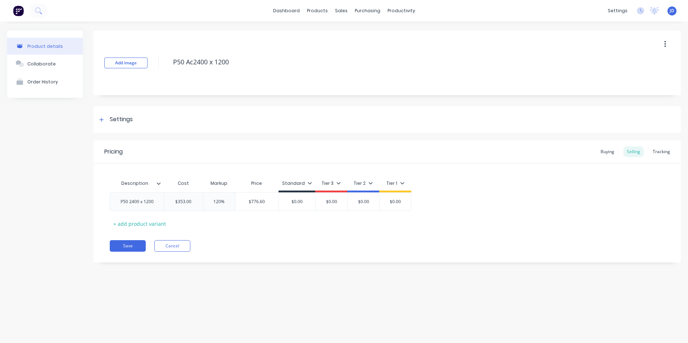
type textarea "P50 Aco2400 x 1200"
type textarea "x"
type textarea "P50 Acou2400 x 1200"
type textarea "x"
type textarea "P50 Acous2400 x 1200"
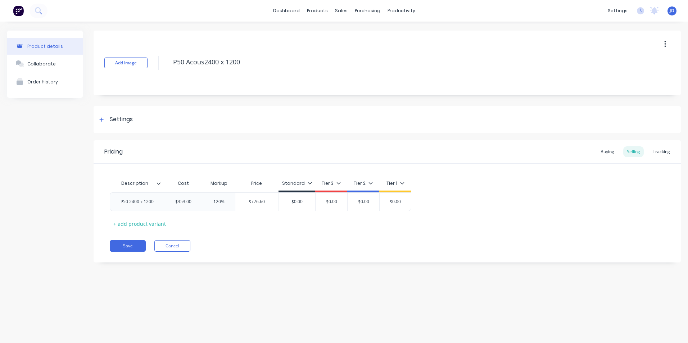
type textarea "x"
type textarea "P50 Acoust2400 x 1200"
type textarea "x"
type textarea "P50 Acousti2400 x 1200"
type textarea "x"
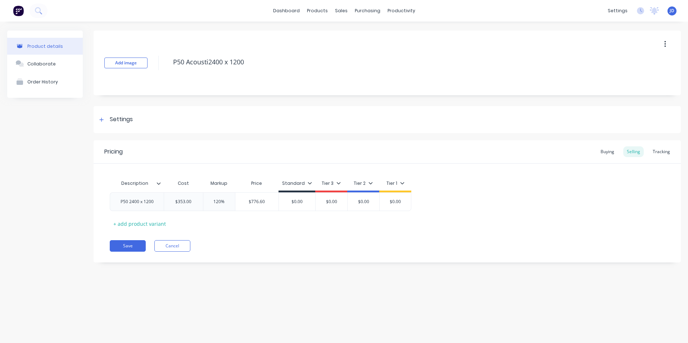
type textarea "P50 Acoustic2400 x 1200"
type textarea "x"
type textarea "P50 Acoustic 2400 x 1200"
type textarea "x"
type textarea "P50 Acoustic S2400 x 1200"
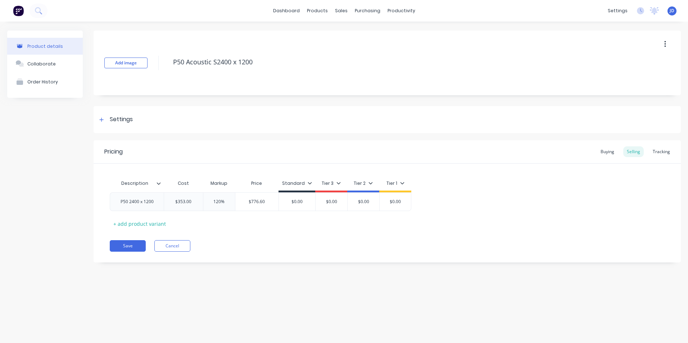
type textarea "x"
type textarea "P50 Acoustic Sh2400 x 1200"
type textarea "x"
type textarea "P50 Acoustic She2400 x 1200"
type textarea "x"
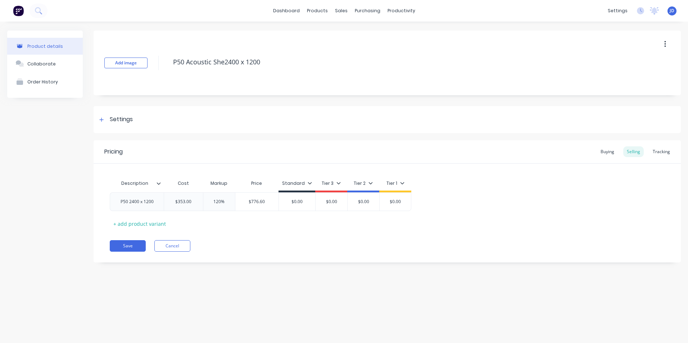
type textarea "P50 Acoustic Shee2400 x 1200"
type textarea "x"
type textarea "P50 Acoustic Sheet2400 x 1200"
type textarea "x"
type textarea "P50 Acoustic Sheet 2400 x 1200"
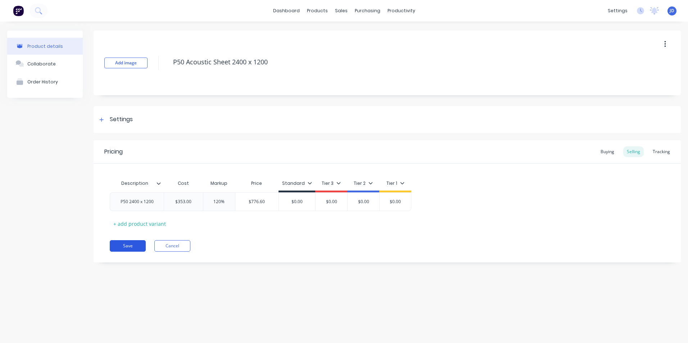
type textarea "x"
type textarea "P50 Acoustic Sheet 2400 x 1200"
click at [128, 247] on button "Save" at bounding box center [128, 246] width 36 height 12
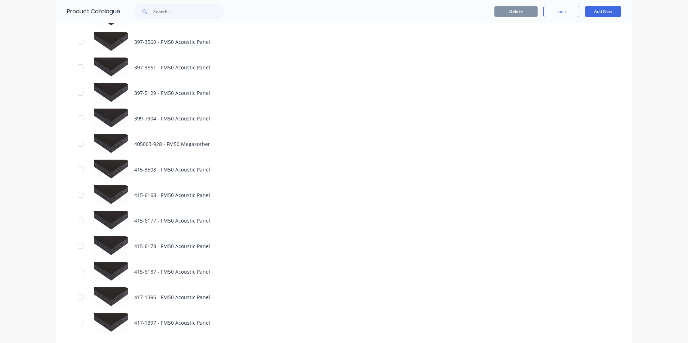
scroll to position [1187, 0]
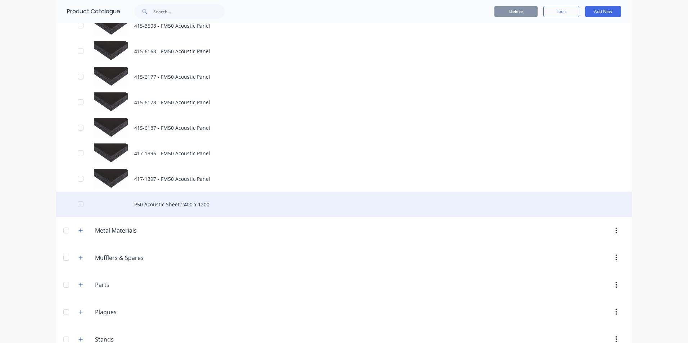
click at [151, 204] on div "P50 Acoustic Sheet 2400 x 1200" at bounding box center [343, 205] width 575 height 26
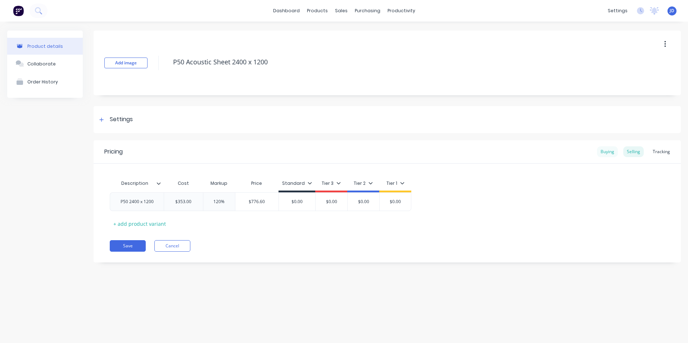
click at [608, 151] on div "Buying" at bounding box center [607, 151] width 21 height 11
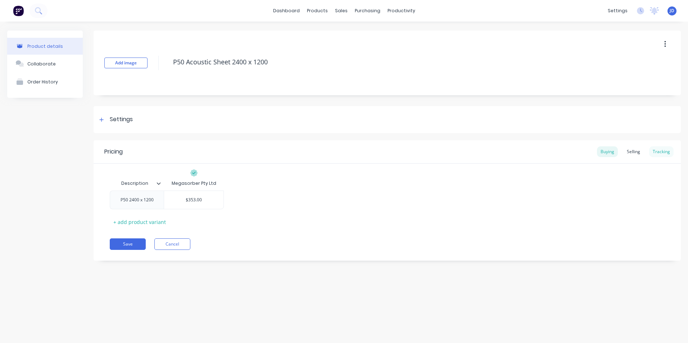
click at [659, 153] on div "Tracking" at bounding box center [661, 151] width 24 height 11
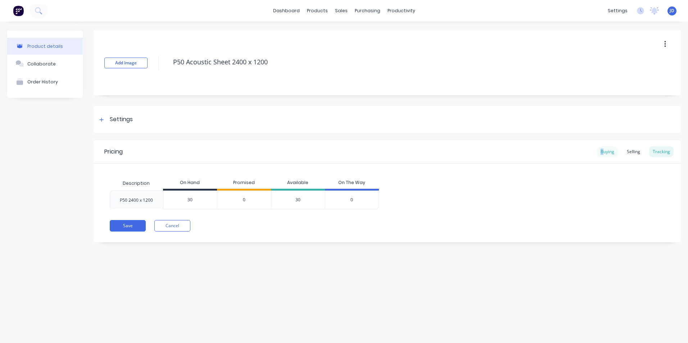
click at [602, 151] on div "Buying" at bounding box center [607, 151] width 21 height 11
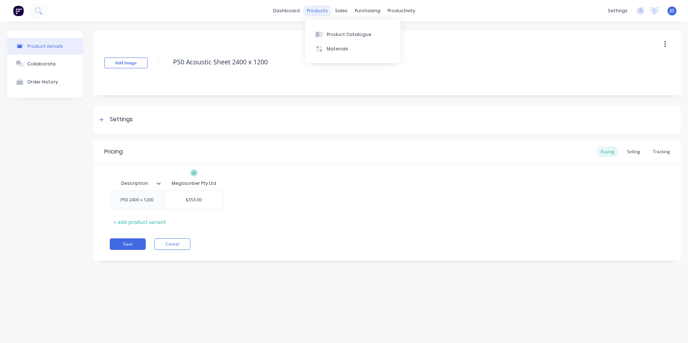
click at [322, 13] on div "products" at bounding box center [317, 10] width 28 height 11
click at [330, 31] on button "Product Catalogue" at bounding box center [352, 34] width 95 height 14
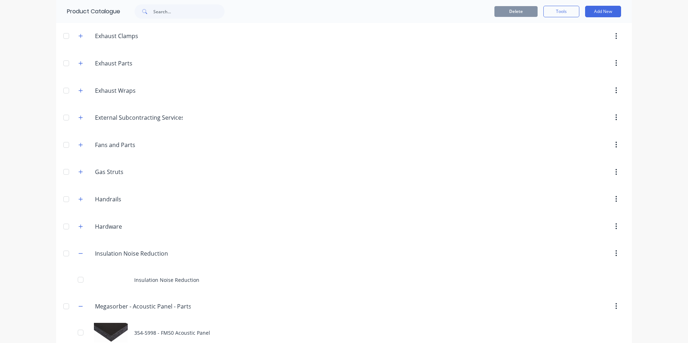
scroll to position [288, 0]
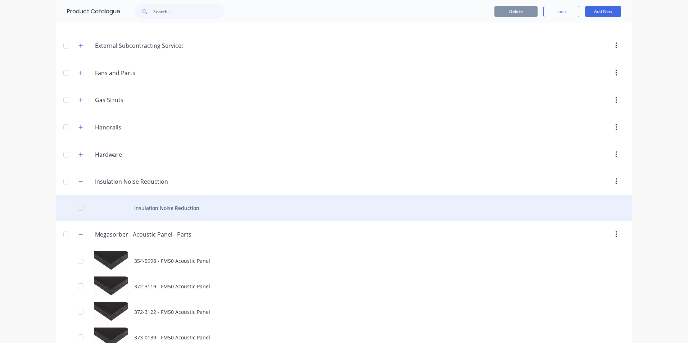
click at [153, 206] on div "Insulation Noise Reduction" at bounding box center [343, 208] width 575 height 26
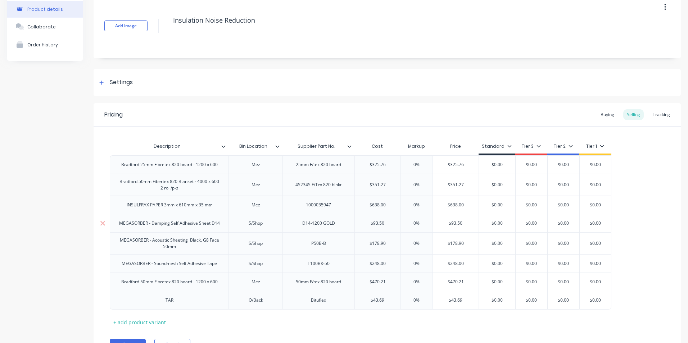
scroll to position [72, 0]
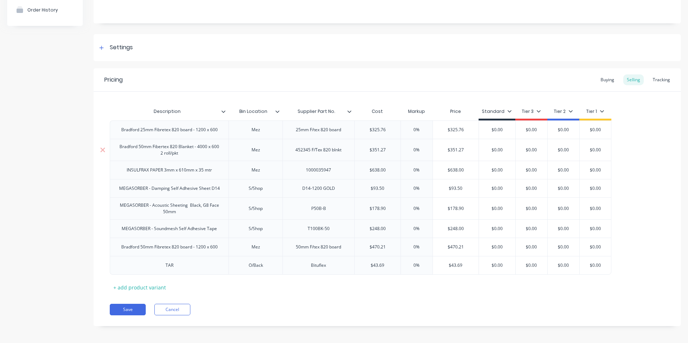
click at [179, 151] on div "Bradford 50mm Fibertex 820 Blanket - 4000 x 600 2 roll/pkt" at bounding box center [169, 150] width 113 height 16
click at [138, 149] on div "Bradford 50mm Fibertex 820 Blanket - 4000 x 600 2 roll/pkt" at bounding box center [169, 150] width 113 height 16
click at [140, 149] on div "Bradford 50mm Fibertex 820 Blanket - 4000 x 600 2 roll/pkt" at bounding box center [169, 150] width 113 height 16
click at [195, 148] on div "Bradford 50mm Fibertex 820 Blanket - 4000 x 600 2 roll/pkt" at bounding box center [169, 150] width 113 height 16
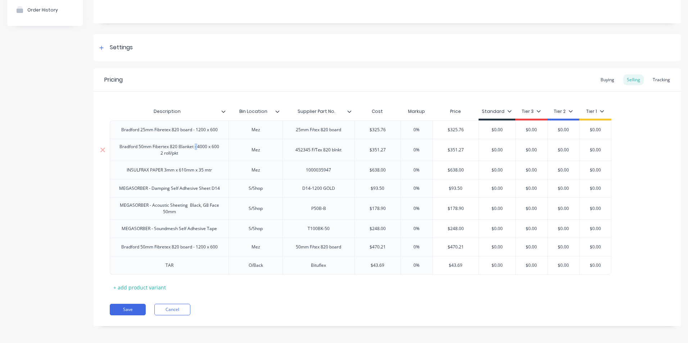
click at [195, 148] on div "Bradford 50mm Fibertex 820 Blanket - 4000 x 600 2 roll/pkt" at bounding box center [169, 150] width 113 height 16
click at [104, 48] on icon at bounding box center [101, 47] width 4 height 5
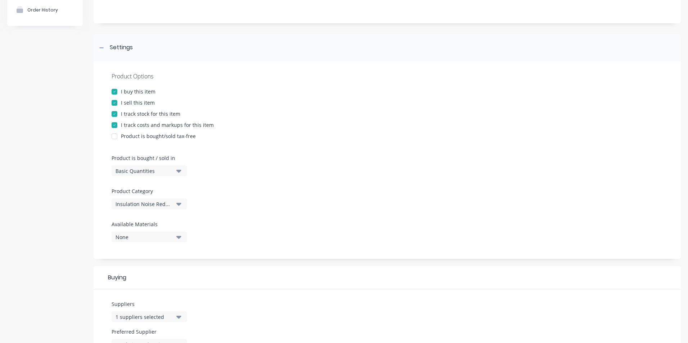
scroll to position [0, 0]
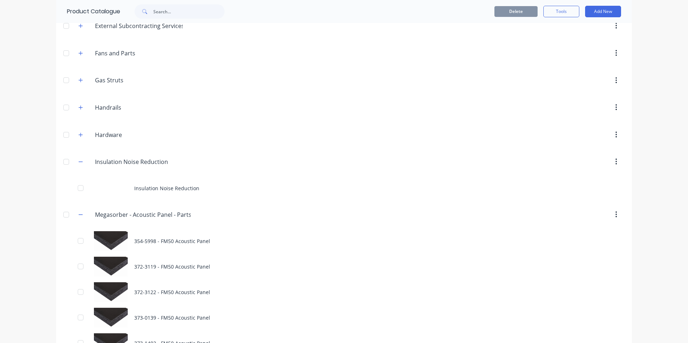
scroll to position [324, 0]
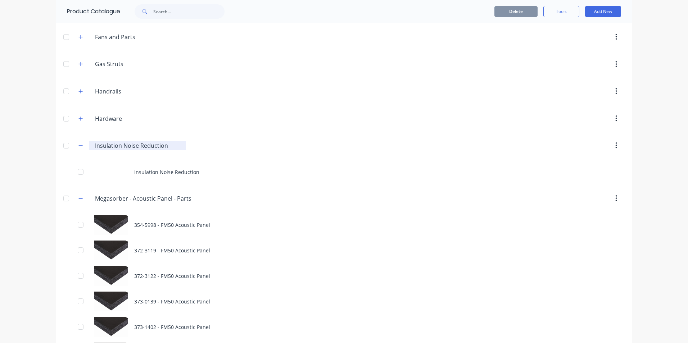
click at [110, 145] on input "Insulation Noise Reduction" at bounding box center [137, 145] width 85 height 9
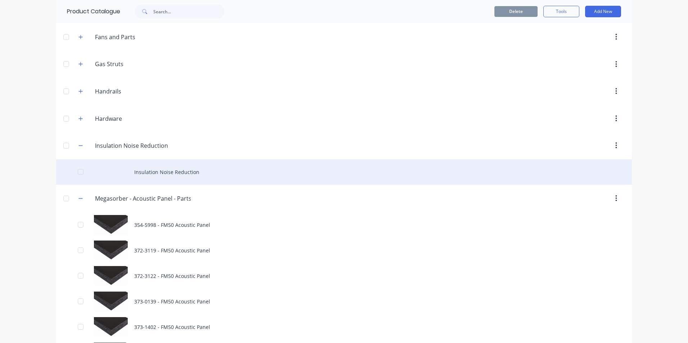
click at [145, 172] on div "Insulation Noise Reduction" at bounding box center [343, 172] width 575 height 26
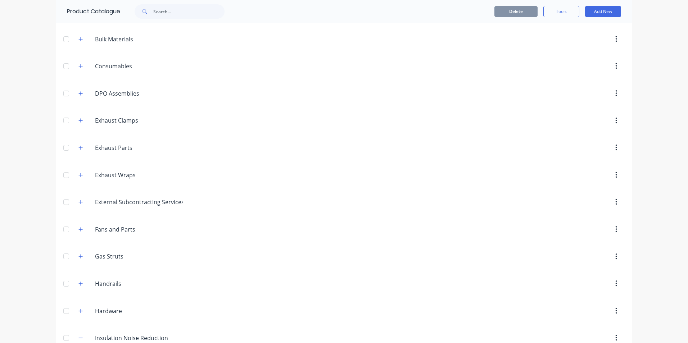
scroll to position [144, 0]
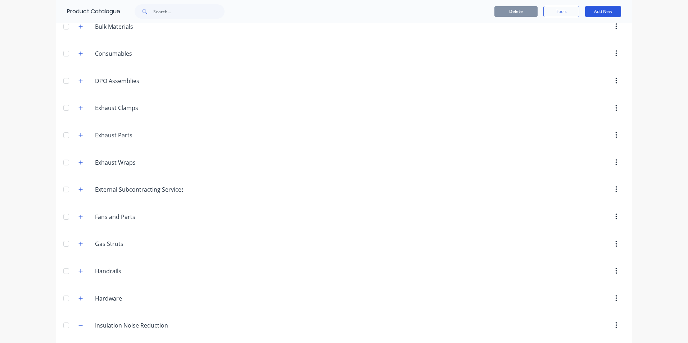
click at [600, 13] on button "Add New" at bounding box center [603, 12] width 36 height 12
click at [574, 42] on div "Product" at bounding box center [586, 44] width 55 height 10
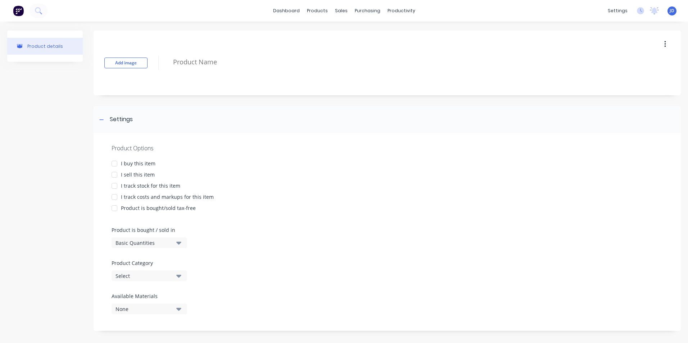
click at [117, 165] on div at bounding box center [114, 163] width 14 height 14
click at [117, 177] on div at bounding box center [114, 175] width 14 height 14
click at [118, 189] on div at bounding box center [114, 186] width 14 height 14
click at [118, 196] on div at bounding box center [114, 197] width 14 height 14
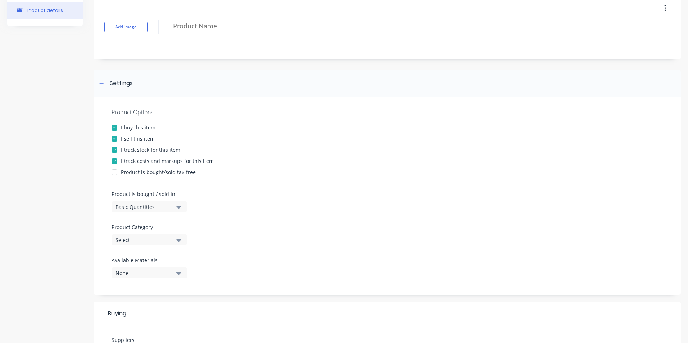
click at [179, 207] on icon "button" at bounding box center [178, 207] width 5 height 3
click at [144, 224] on div "Basic Quantities" at bounding box center [165, 225] width 108 height 14
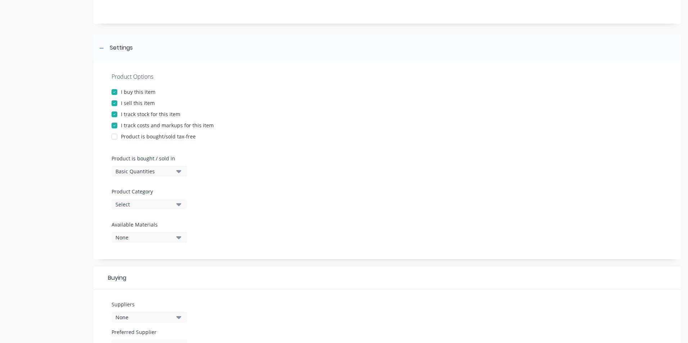
scroll to position [72, 0]
click at [178, 205] on icon "button" at bounding box center [178, 204] width 5 height 8
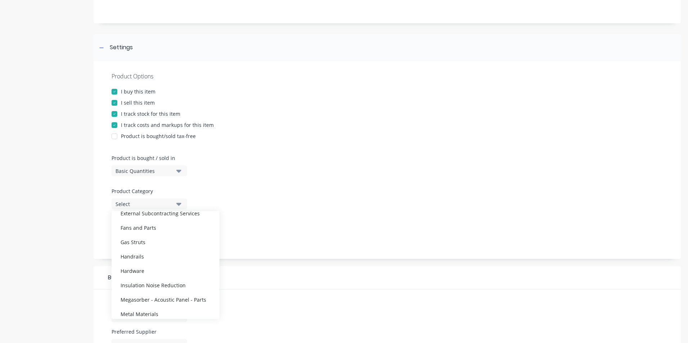
scroll to position [180, 0]
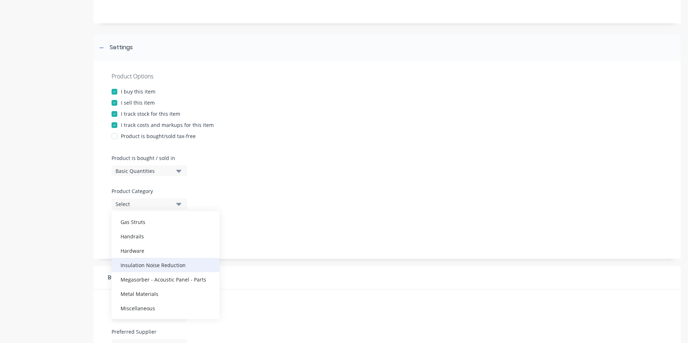
click at [154, 262] on div "Insulation Noise Reduction" at bounding box center [165, 265] width 108 height 14
type textarea "x"
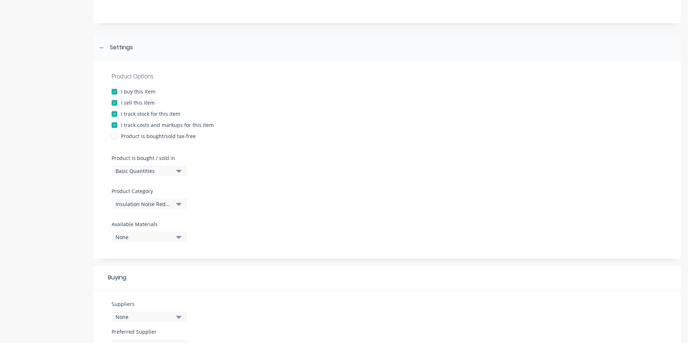
click at [177, 238] on icon "button" at bounding box center [178, 237] width 5 height 8
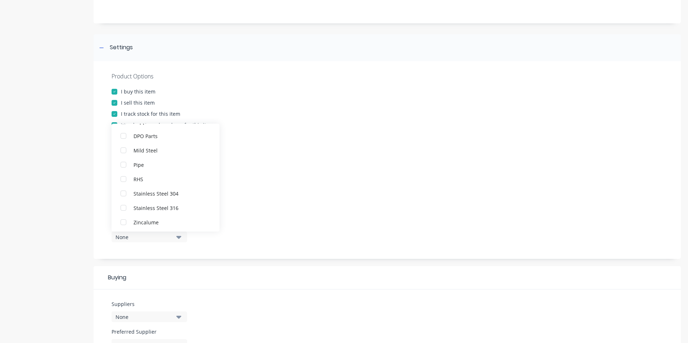
scroll to position [65, 0]
click at [224, 248] on div "Product Options I buy this item I sell this item I track stock for this item I …" at bounding box center [386, 160] width 587 height 198
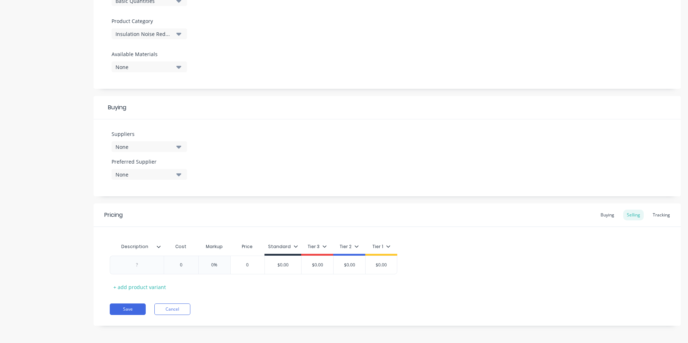
scroll to position [245, 0]
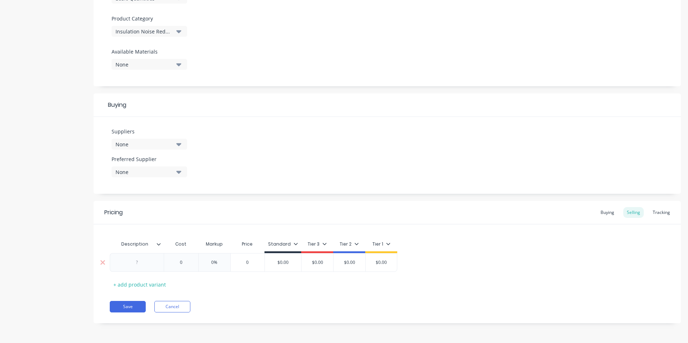
click at [137, 265] on div at bounding box center [137, 262] width 36 height 9
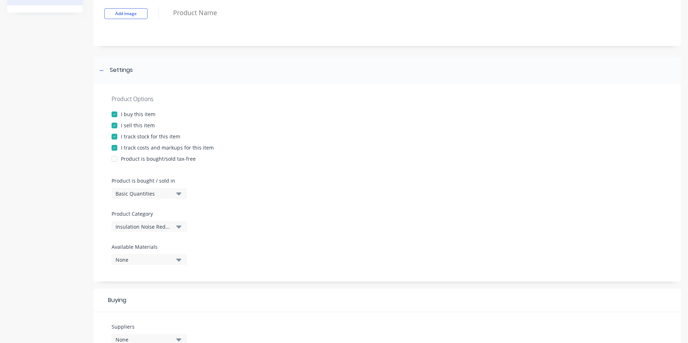
scroll to position [0, 0]
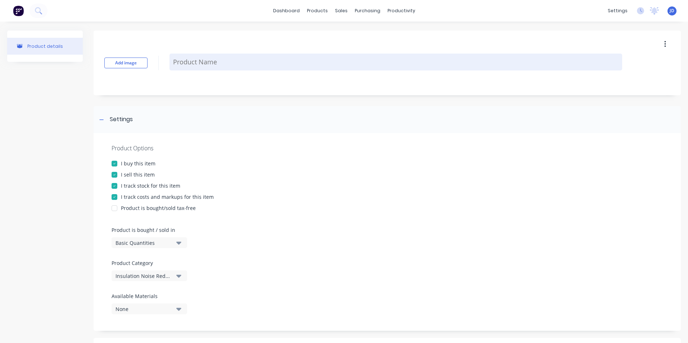
drag, startPoint x: 174, startPoint y: 61, endPoint x: 242, endPoint y: 66, distance: 67.4
click at [242, 66] on textarea at bounding box center [395, 62] width 452 height 17
type textarea "x"
type textarea "B"
type textarea "x"
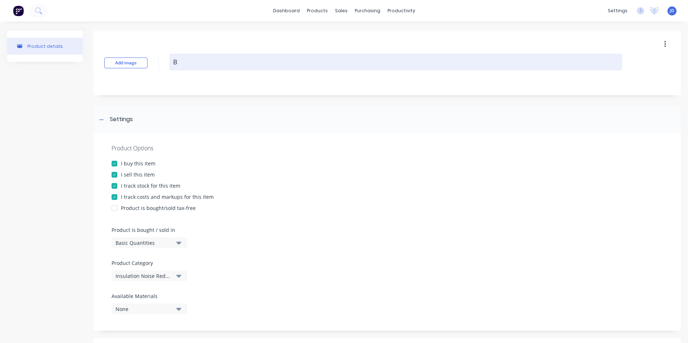
type textarea "Br"
type textarea "x"
type textarea "Bra"
type textarea "x"
type textarea "[PERSON_NAME]"
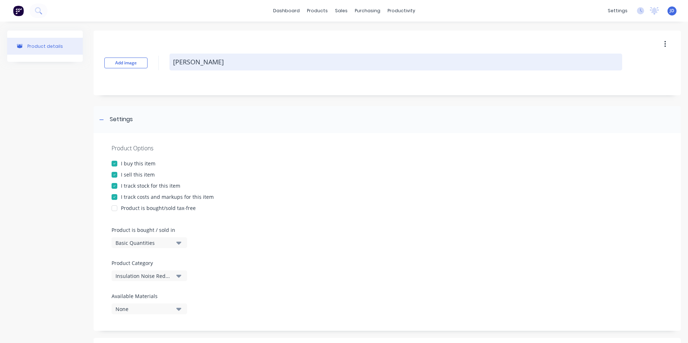
type textarea "x"
type textarea "Bradf"
type textarea "x"
type textarea "Bradfo"
type textarea "x"
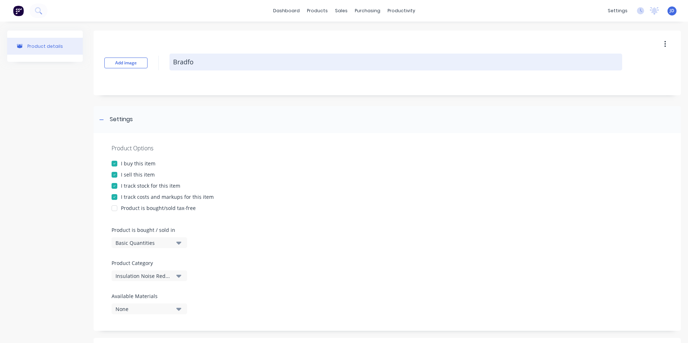
type textarea "Bradfor"
type textarea "x"
type textarea "Bradford"
type textarea "x"
type textarea "Bradford"
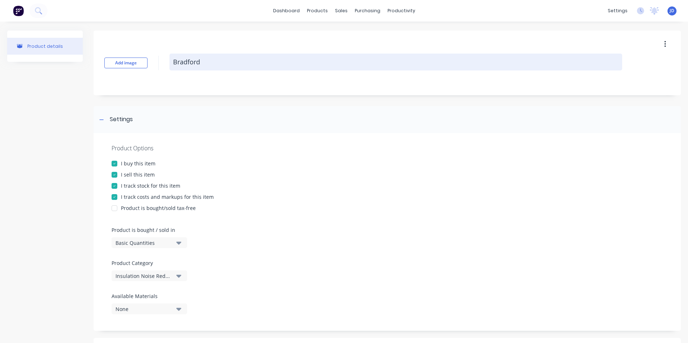
type textarea "x"
type textarea "[PERSON_NAME]"
type textarea "x"
type textarea "[PERSON_NAME]"
type textarea "x"
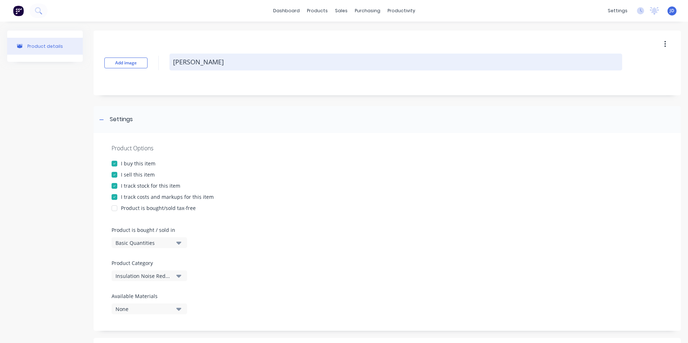
type textarea "[PERSON_NAME]"
type textarea "x"
type textarea "Bradford Rock"
type textarea "x"
type textarea "Bradford Rockw"
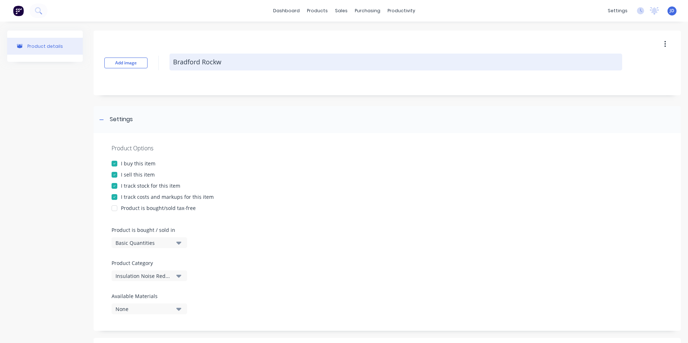
type textarea "x"
type textarea "Bradford Rockwo"
type textarea "x"
type textarea "Bradford Rockwoo"
type textarea "x"
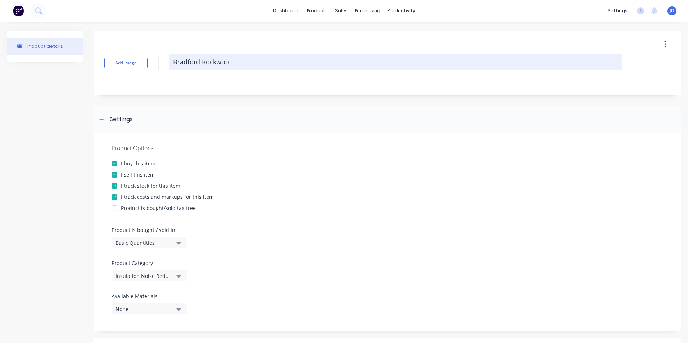
type textarea "Bradford Rockwool"
drag, startPoint x: 202, startPoint y: 63, endPoint x: 167, endPoint y: 61, distance: 34.9
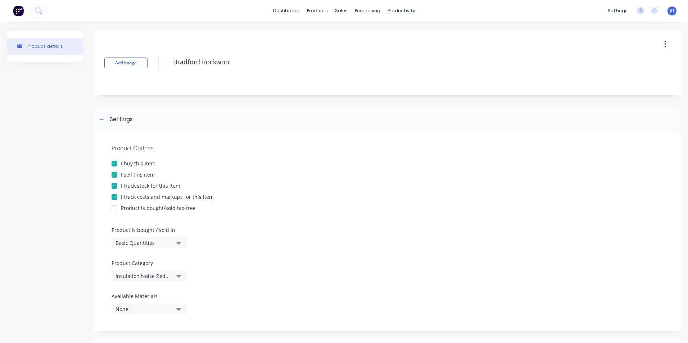
click at [170, 61] on textarea "Bradford Rockwool" at bounding box center [395, 62] width 452 height 17
type textarea "x"
type textarea "Rockwool"
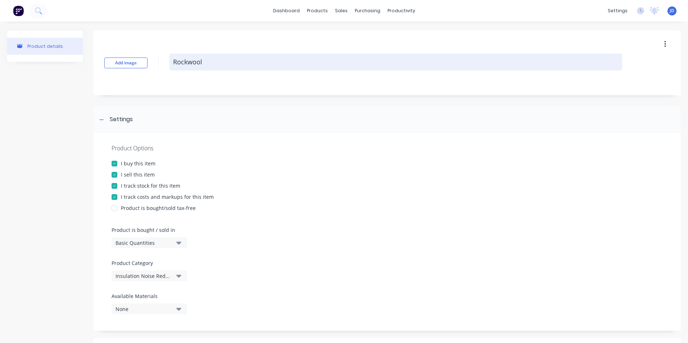
click at [216, 61] on textarea "Rockwool" at bounding box center [395, 62] width 452 height 17
type textarea "x"
type textarea "Rockwool"
type textarea "x"
type textarea "Rockwool 8"
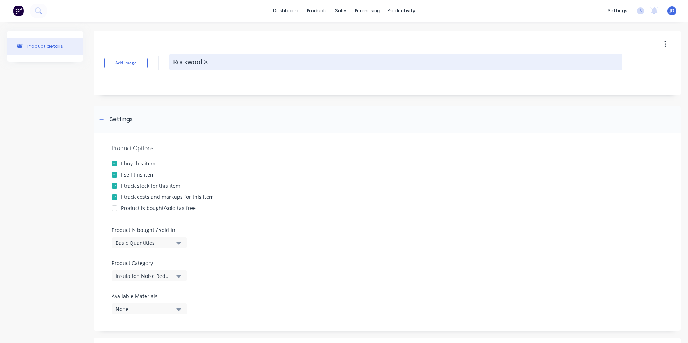
type textarea "x"
type textarea "Rockwool 82"
type textarea "x"
type textarea "Rockwool 820"
type textarea "x"
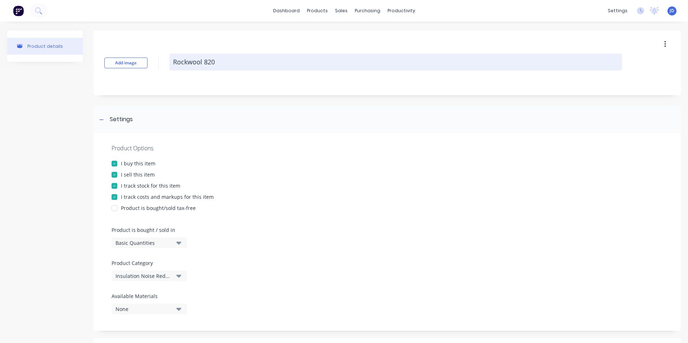
type textarea "Rockwool 820"
type textarea "x"
type textarea "Rockwool 820 B"
type textarea "x"
type textarea "Rockwool 820 Bl"
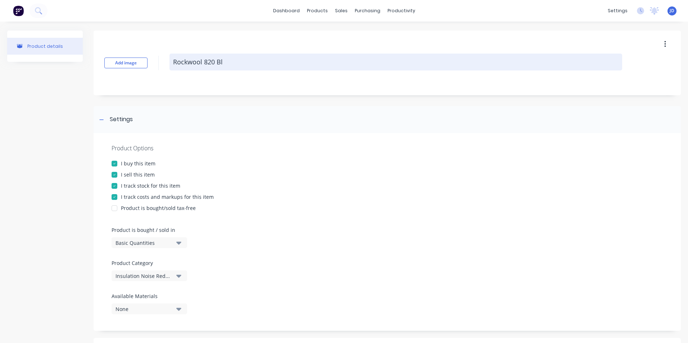
type textarea "x"
type textarea "Rockwool 820 Bla"
type textarea "x"
type textarea "Rockwool 820 [PERSON_NAME]"
type textarea "x"
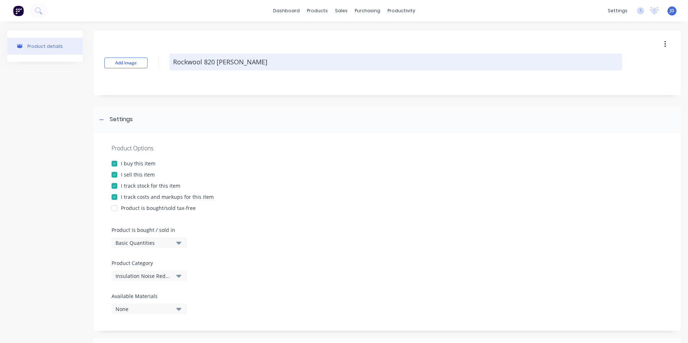
type textarea "Rockwool 820 Blank"
type textarea "x"
type textarea "Rockwool 820 [PERSON_NAME]"
type textarea "x"
type textarea "Rockwool 820 Blanket"
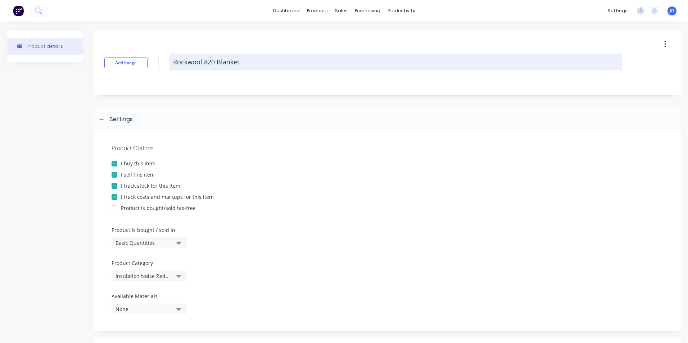
type textarea "x"
type textarea "Rockwool 820 Blanket"
type textarea "x"
type textarea "Rockwool 820 Blanket 5"
type textarea "x"
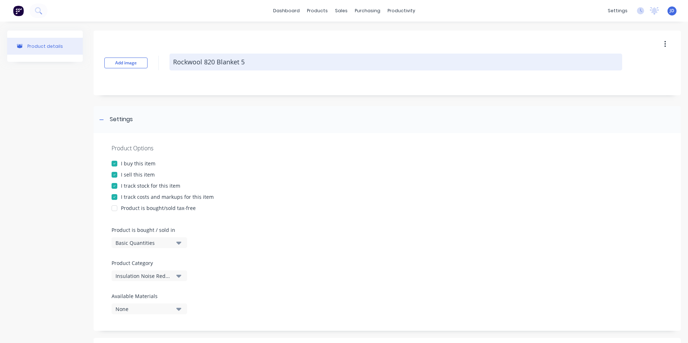
type textarea "Rockwool 820 Blanket 50"
type textarea "x"
type textarea "Rockwool 820 Blanket 50m"
type textarea "x"
type textarea "Rockwool 820 Blanket 50mm"
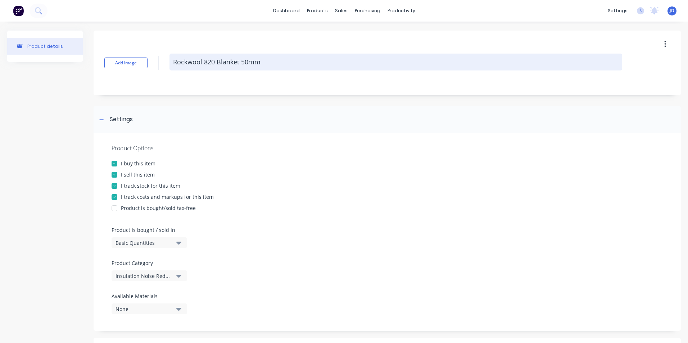
type textarea "x"
type textarea "Rockwool 820 Blanket 50mm"
type textarea "x"
type textarea "Rockwool 820 Blanket 50mm -"
type textarea "x"
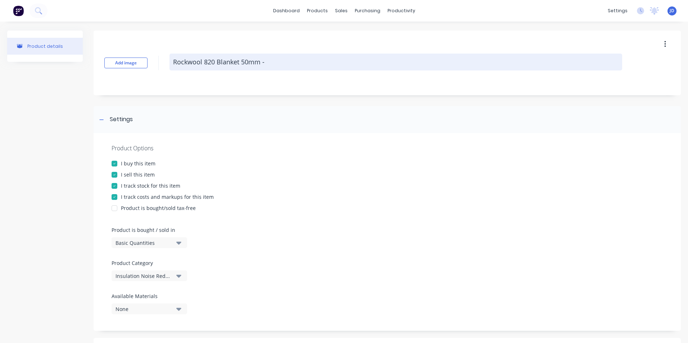
type textarea "Rockwool 820 Blanket 50mm -"
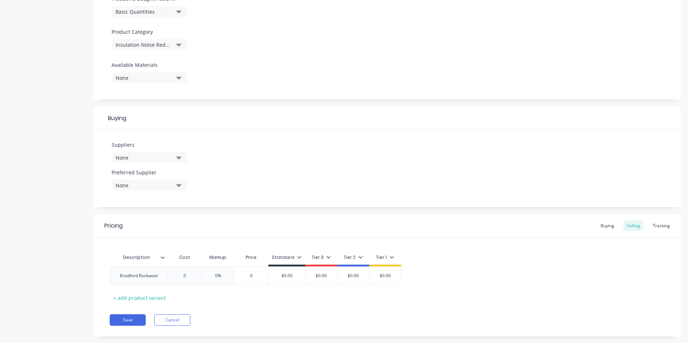
scroll to position [245, 0]
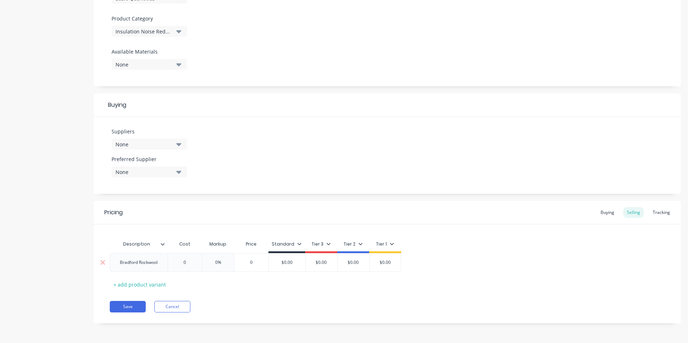
click at [186, 261] on input "0" at bounding box center [185, 262] width 36 height 6
drag, startPoint x: 186, startPoint y: 261, endPoint x: 177, endPoint y: 253, distance: 13.0
click at [182, 261] on input "0" at bounding box center [185, 262] width 36 height 6
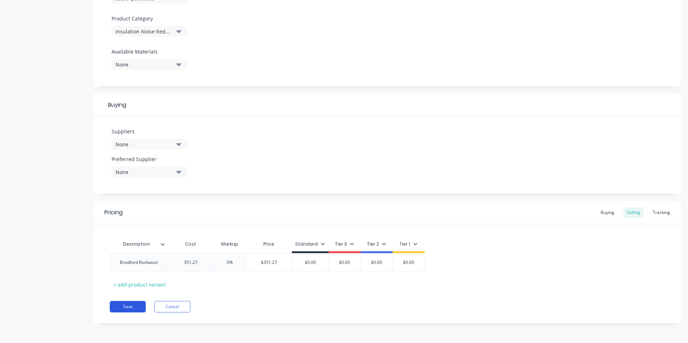
click at [127, 309] on button "Save" at bounding box center [128, 307] width 36 height 12
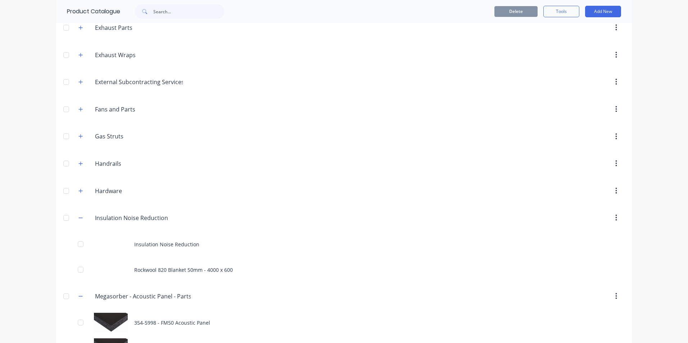
scroll to position [252, 0]
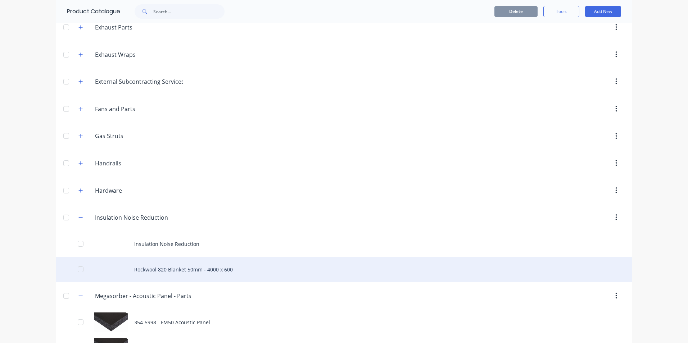
click at [164, 269] on div "Rockwool 820 Blanket 50mm - 4000 x 600" at bounding box center [343, 270] width 575 height 26
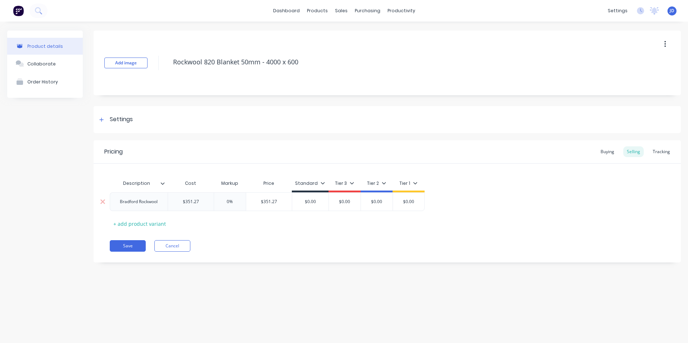
click at [132, 205] on div "Bradford Rockwool" at bounding box center [138, 201] width 49 height 9
click at [140, 203] on div "Bradford Rockwool" at bounding box center [138, 201] width 49 height 9
click at [138, 202] on div "Bradford Rockwool" at bounding box center [138, 201] width 49 height 9
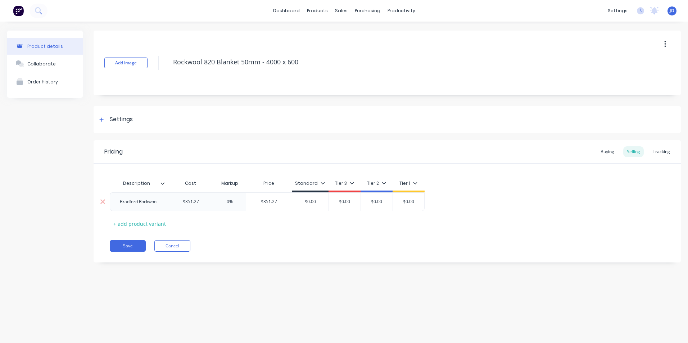
click at [136, 201] on div "Bradford Rockwool" at bounding box center [138, 201] width 49 height 9
click at [151, 202] on div "Rockwool" at bounding box center [139, 201] width 36 height 9
click at [148, 202] on div "Rockwool" at bounding box center [139, 201] width 36 height 9
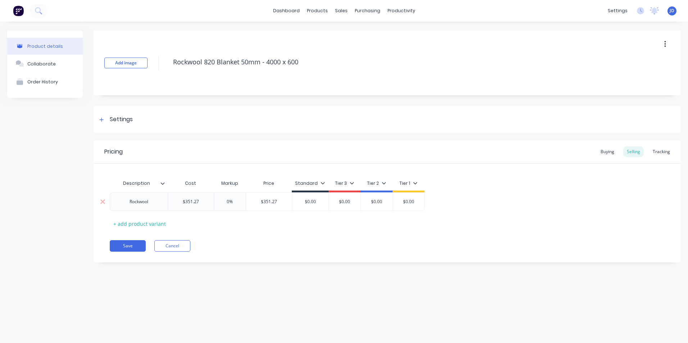
click at [148, 202] on div "Rockwool" at bounding box center [139, 201] width 36 height 9
click at [138, 202] on div "Rockwool" at bounding box center [139, 201] width 36 height 9
click at [130, 248] on button "Save" at bounding box center [128, 250] width 36 height 12
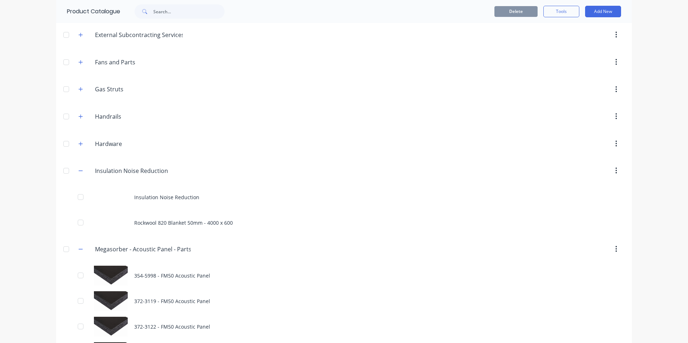
scroll to position [324, 0]
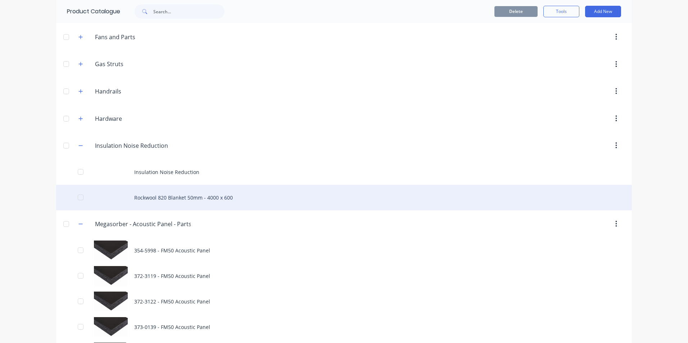
click at [168, 193] on div "Rockwool 820 Blanket 50mm - 4000 x 600" at bounding box center [343, 198] width 575 height 26
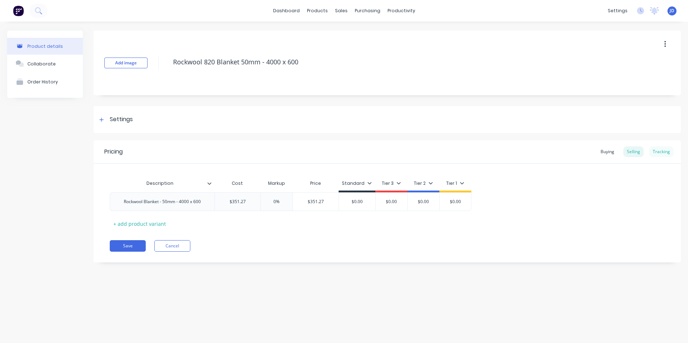
click at [659, 152] on div "Tracking" at bounding box center [661, 151] width 24 height 11
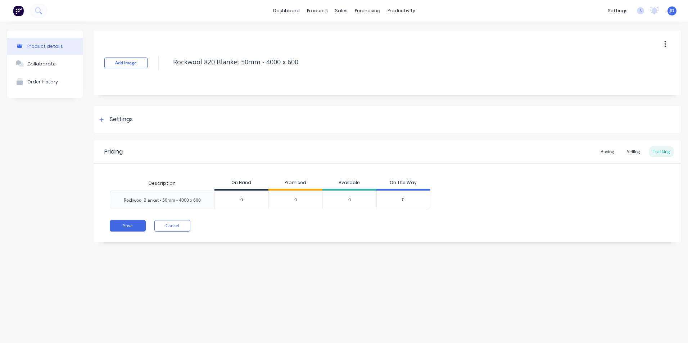
drag, startPoint x: 245, startPoint y: 201, endPoint x: 236, endPoint y: 200, distance: 8.3
click at [236, 200] on input "0" at bounding box center [242, 200] width 54 height 6
click at [133, 226] on button "Save" at bounding box center [128, 226] width 36 height 12
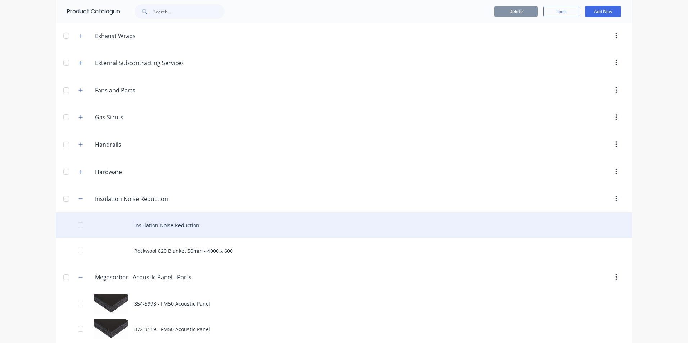
scroll to position [324, 0]
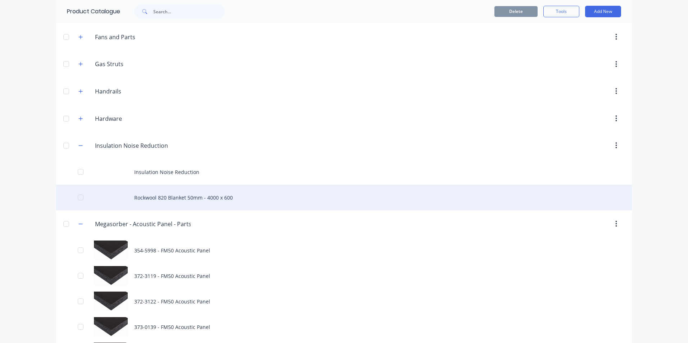
click at [186, 198] on div "Rockwool 820 Blanket 50mm - 4000 x 600" at bounding box center [343, 198] width 575 height 26
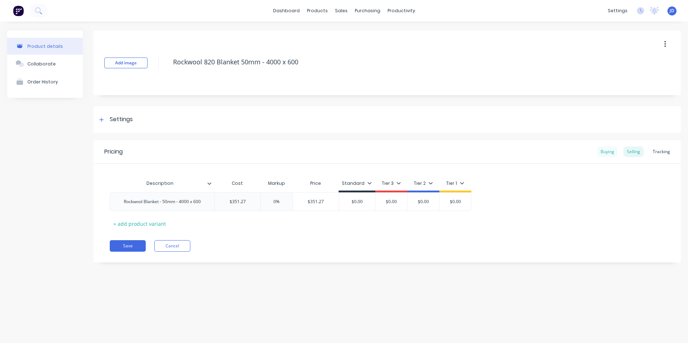
click at [607, 151] on div "Buying" at bounding box center [607, 151] width 21 height 11
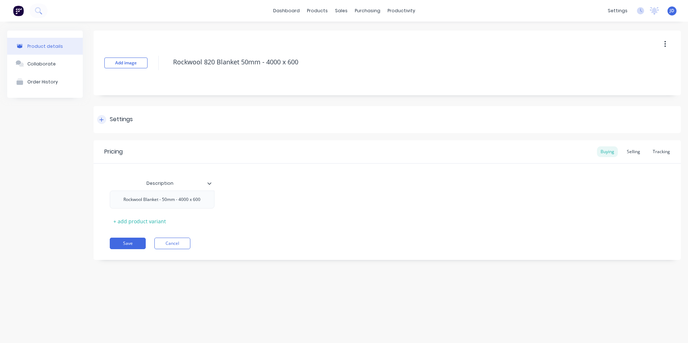
click at [102, 121] on icon at bounding box center [101, 119] width 4 height 5
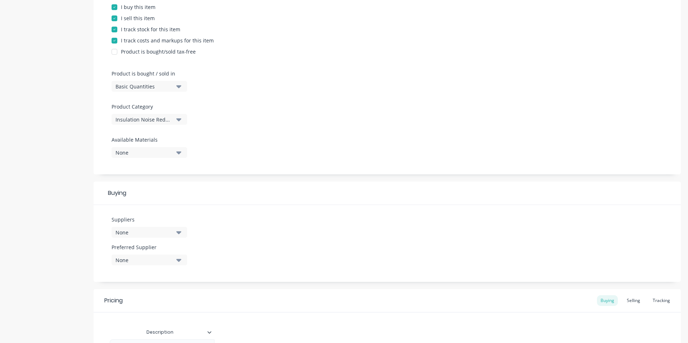
scroll to position [180, 0]
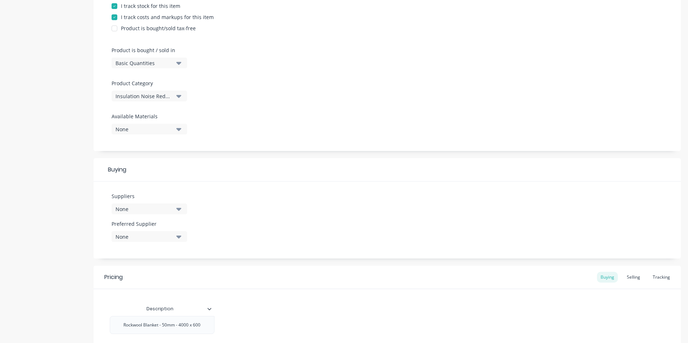
click at [180, 208] on icon "button" at bounding box center [178, 209] width 5 height 3
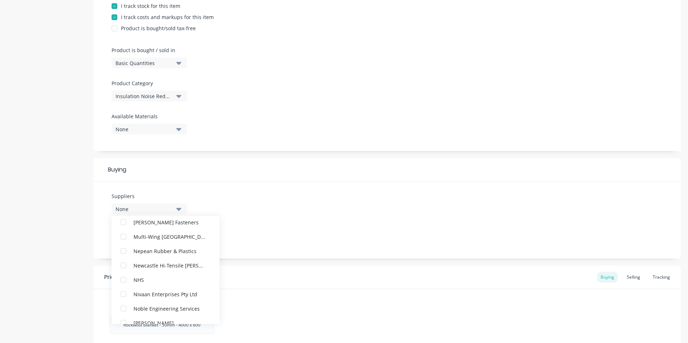
scroll to position [1223, 0]
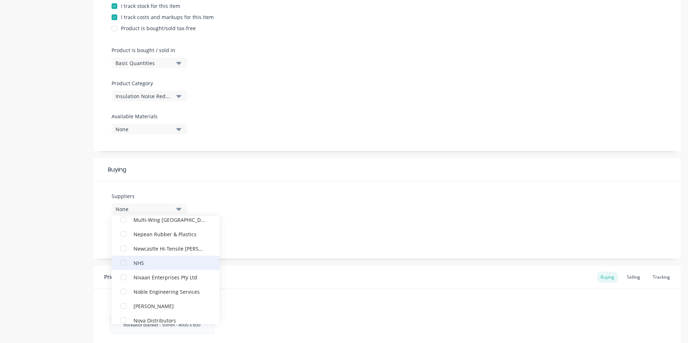
click at [122, 264] on div "button" at bounding box center [123, 263] width 14 height 14
click at [334, 185] on div "Suppliers 1 suppliers selected NHS Advance Anti-Slip Surfaces Pty Ltd Aflex Alk…" at bounding box center [386, 220] width 587 height 77
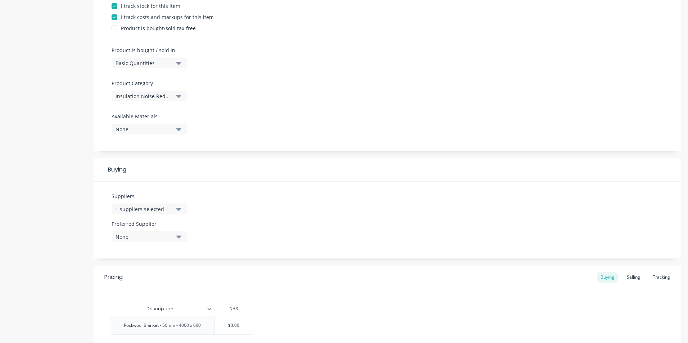
click at [180, 237] on icon "button" at bounding box center [178, 237] width 5 height 3
click at [122, 276] on div "button" at bounding box center [123, 276] width 14 height 14
click at [177, 209] on icon "button" at bounding box center [178, 209] width 5 height 3
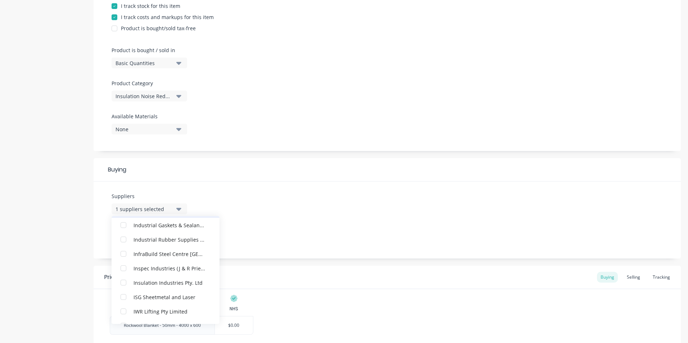
scroll to position [899, 0]
click at [125, 271] on div "button" at bounding box center [123, 270] width 14 height 14
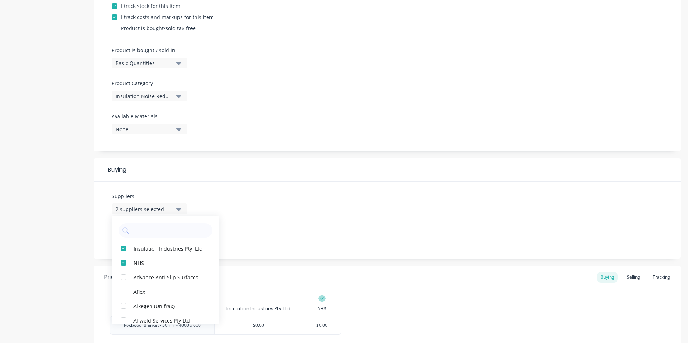
click at [476, 195] on div "Suppliers 2 suppliers selected Insulation Industries Pty. Ltd NHS Advance Anti-…" at bounding box center [386, 220] width 587 height 77
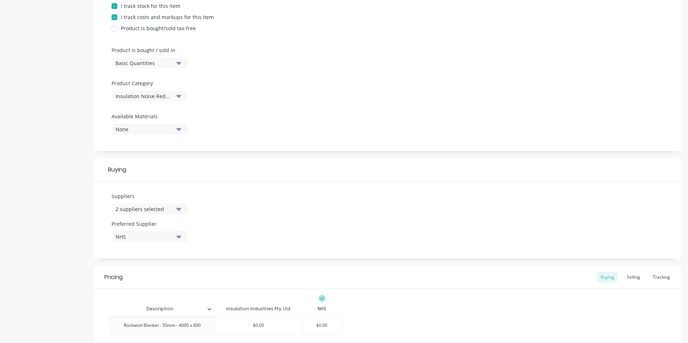
click at [179, 207] on icon "button" at bounding box center [178, 209] width 5 height 8
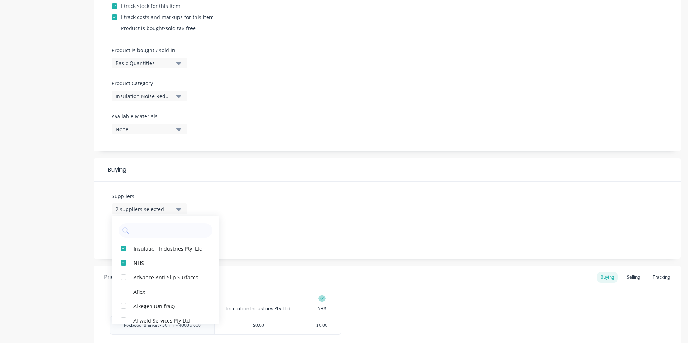
click at [253, 167] on div "Buying" at bounding box center [386, 169] width 587 height 23
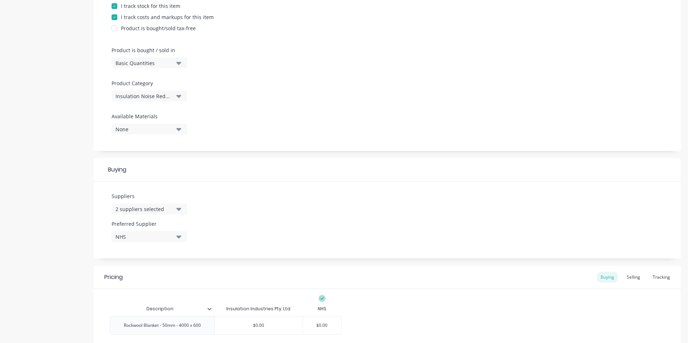
click at [178, 63] on icon "button" at bounding box center [178, 63] width 5 height 3
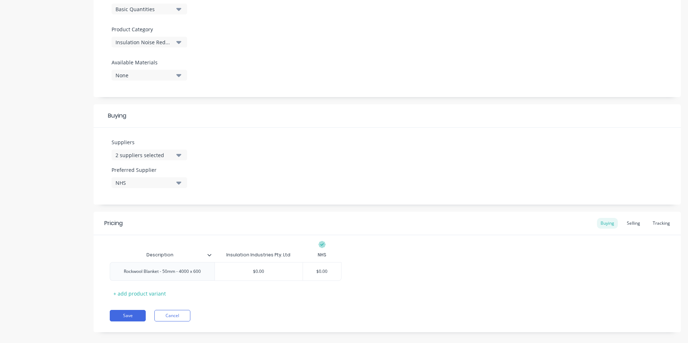
scroll to position [243, 0]
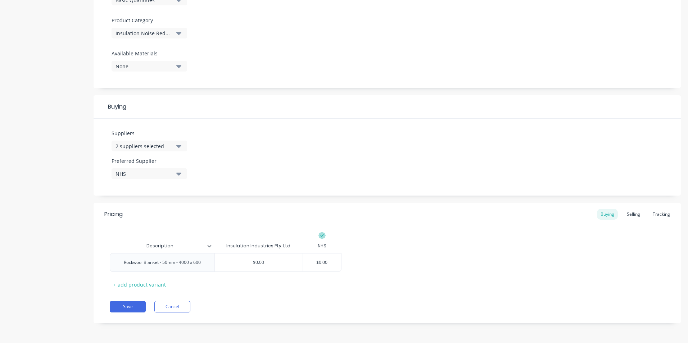
drag, startPoint x: 319, startPoint y: 261, endPoint x: 346, endPoint y: 261, distance: 27.3
click at [346, 261] on div "Rockwool Blanket - 50mm - 4000 x 600 $0.00 $0.00 $0.00" at bounding box center [387, 262] width 554 height 19
click at [397, 204] on div "Pricing Buying Selling Tracking" at bounding box center [386, 214] width 587 height 23
click at [657, 213] on div "Tracking" at bounding box center [661, 214] width 24 height 11
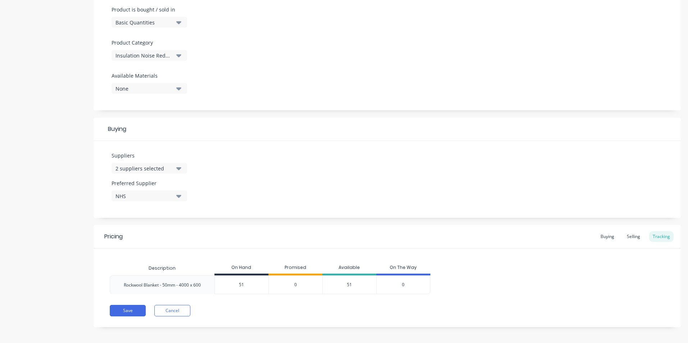
scroll to position [224, 0]
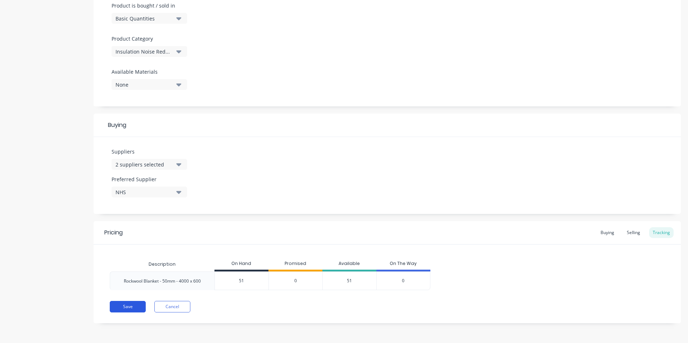
click at [129, 307] on button "Save" at bounding box center [128, 307] width 36 height 12
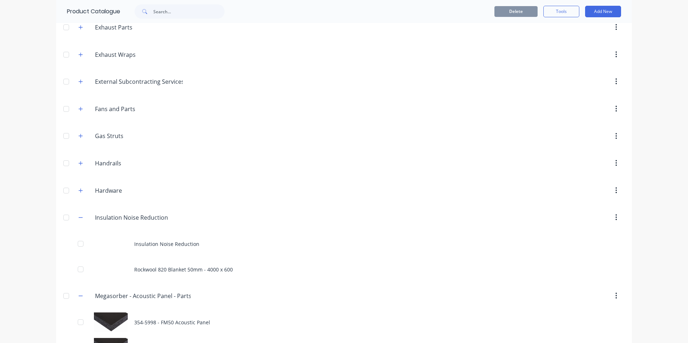
scroll to position [288, 0]
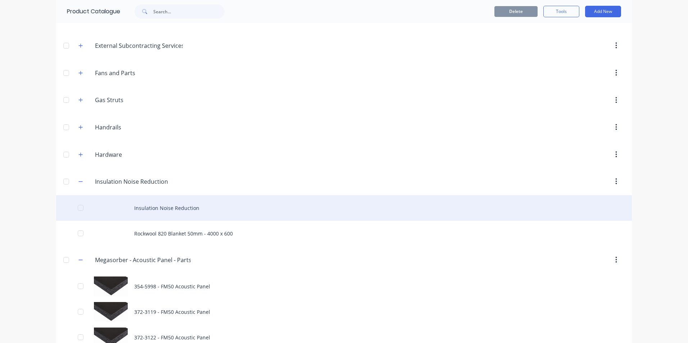
click at [177, 206] on div "Insulation Noise Reduction" at bounding box center [343, 208] width 575 height 26
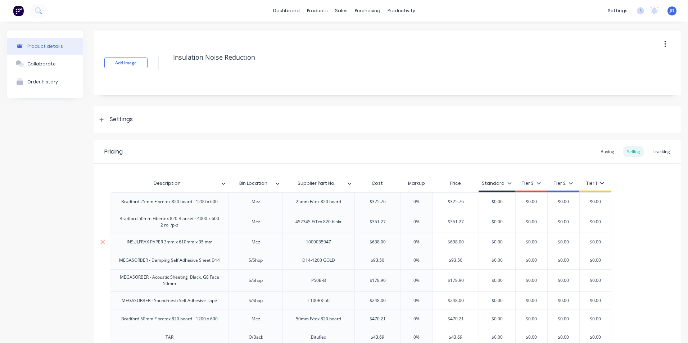
scroll to position [36, 0]
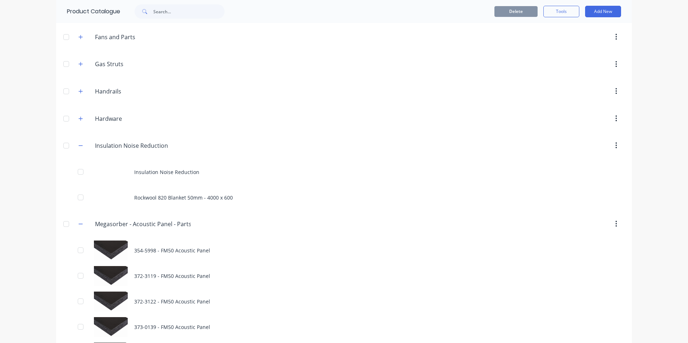
scroll to position [360, 0]
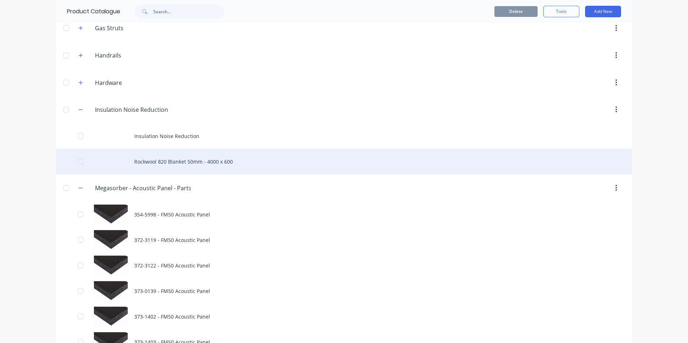
click at [140, 160] on div "Rockwool 820 Blanket 50mm - 4000 x 600" at bounding box center [343, 162] width 575 height 26
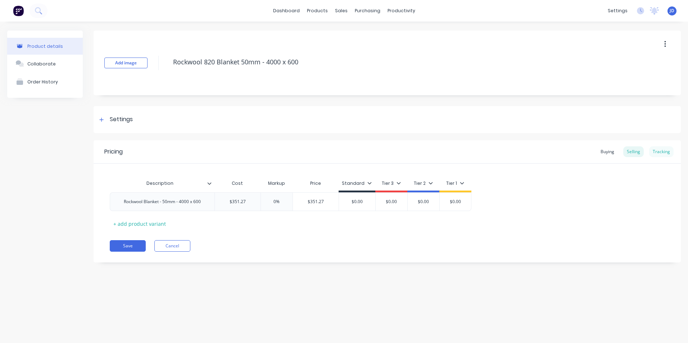
click at [661, 154] on div "Tracking" at bounding box center [661, 151] width 24 height 11
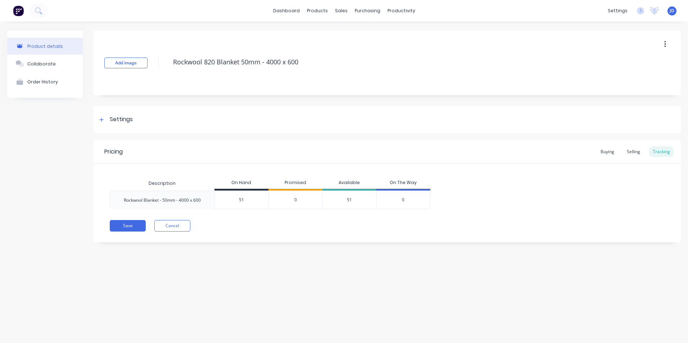
drag, startPoint x: 214, startPoint y: 124, endPoint x: 296, endPoint y: 89, distance: 89.6
click at [296, 89] on div "Add image Rockwool 820 Blanket 50mm - 4000 x 600" at bounding box center [386, 63] width 587 height 65
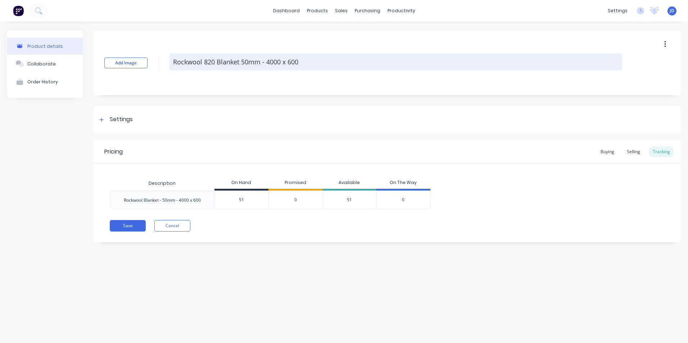
click at [296, 69] on textarea "Rockwool 820 Blanket 50mm - 4000 x 600" at bounding box center [395, 62] width 452 height 17
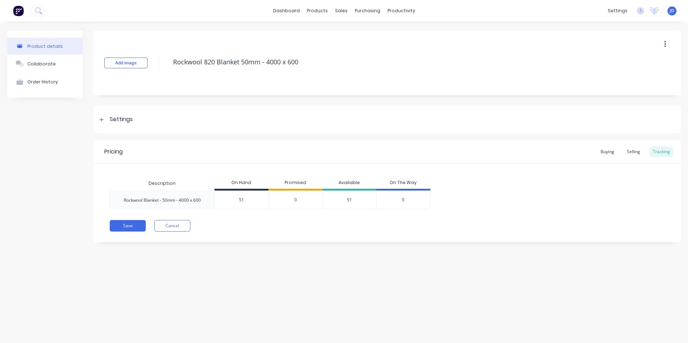
click at [663, 42] on button "button" at bounding box center [664, 44] width 17 height 13
drag, startPoint x: 212, startPoint y: 149, endPoint x: 202, endPoint y: 190, distance: 42.8
drag, startPoint x: 202, startPoint y: 190, endPoint x: 215, endPoint y: 207, distance: 21.0
click at [215, 207] on div "51" at bounding box center [242, 200] width 54 height 18
drag, startPoint x: 246, startPoint y: 181, endPoint x: 233, endPoint y: 182, distance: 13.3
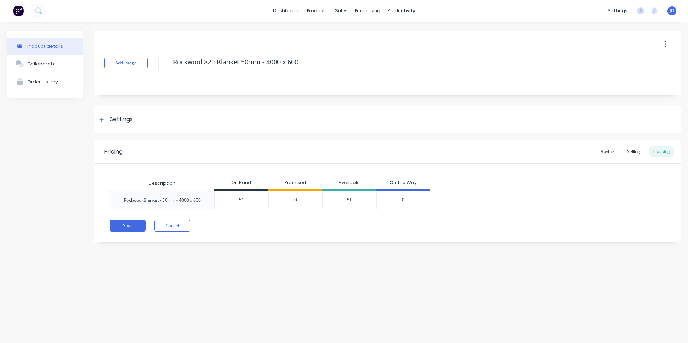
click at [233, 182] on div "On Hand" at bounding box center [241, 183] width 54 height 14
click at [236, 181] on div "On Hand" at bounding box center [241, 183] width 54 height 14
click at [103, 122] on div at bounding box center [101, 119] width 9 height 9
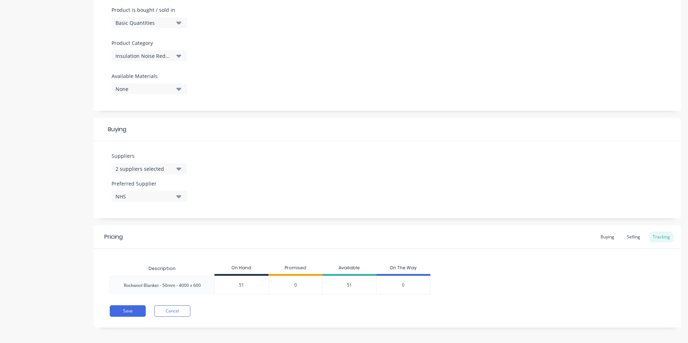
scroll to position [224, 0]
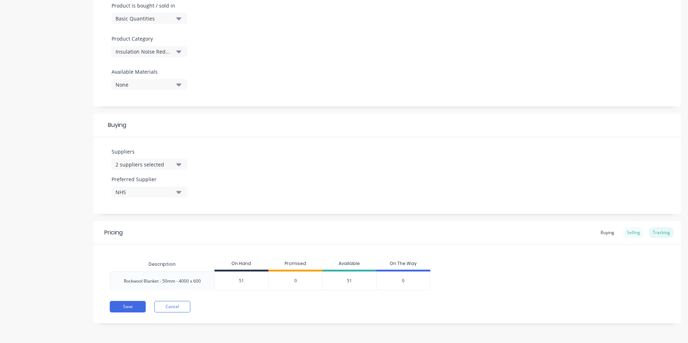
click at [629, 228] on div "Selling" at bounding box center [633, 232] width 20 height 11
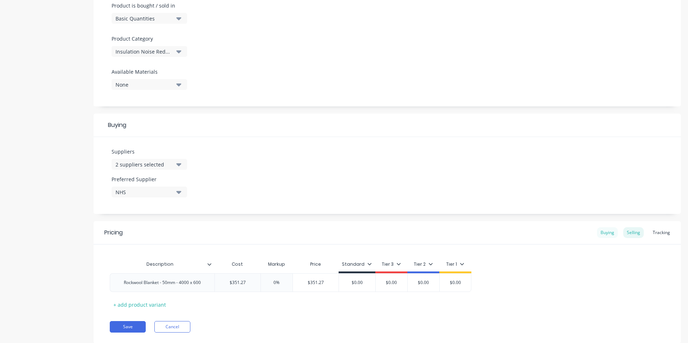
click at [598, 234] on div "Buying" at bounding box center [607, 232] width 21 height 11
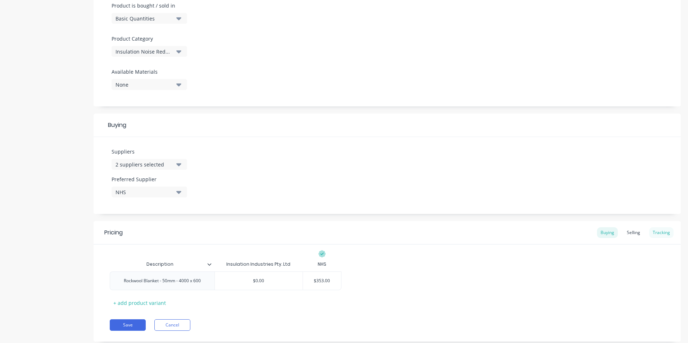
click at [656, 234] on div "Tracking" at bounding box center [661, 232] width 24 height 11
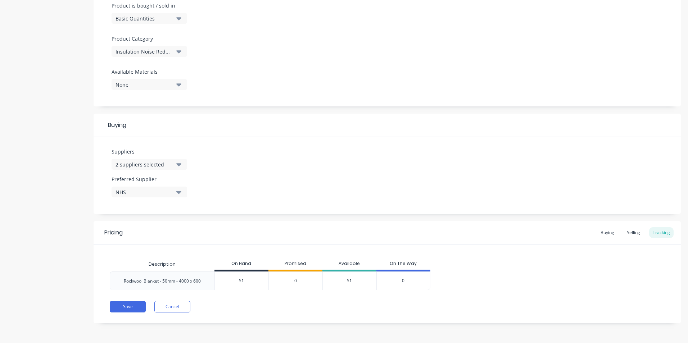
drag, startPoint x: 161, startPoint y: 264, endPoint x: 201, endPoint y: 271, distance: 40.5
drag, startPoint x: 201, startPoint y: 271, endPoint x: 271, endPoint y: 297, distance: 74.1
click at [270, 296] on div "Pricing Buying Selling Tracking Description On Hand Promised Available On The W…" at bounding box center [386, 272] width 587 height 102
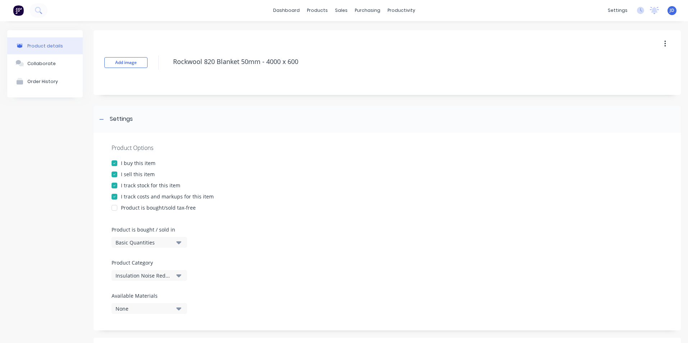
scroll to position [0, 0]
click at [660, 45] on button "button" at bounding box center [664, 44] width 17 height 13
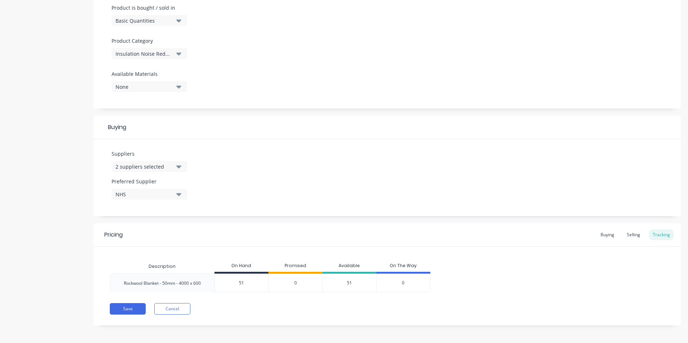
scroll to position [224, 0]
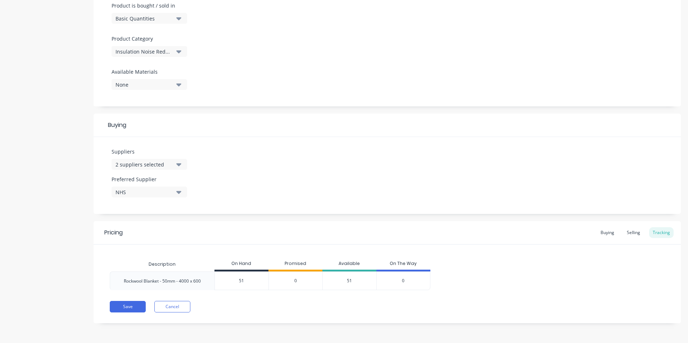
click at [229, 268] on div "On Hand" at bounding box center [241, 264] width 54 height 14
click at [220, 268] on div "On Hand" at bounding box center [241, 264] width 54 height 14
click at [161, 264] on div "Description" at bounding box center [162, 264] width 38 height 18
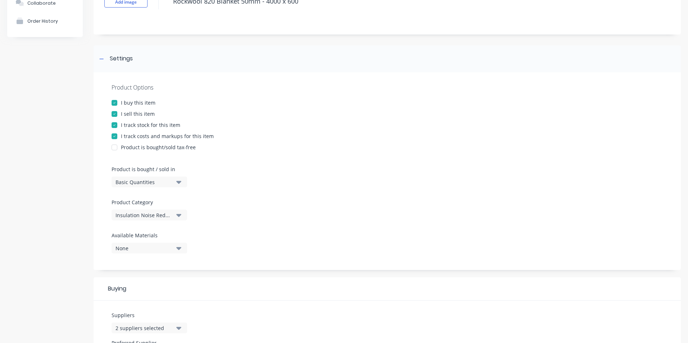
scroll to position [45, 0]
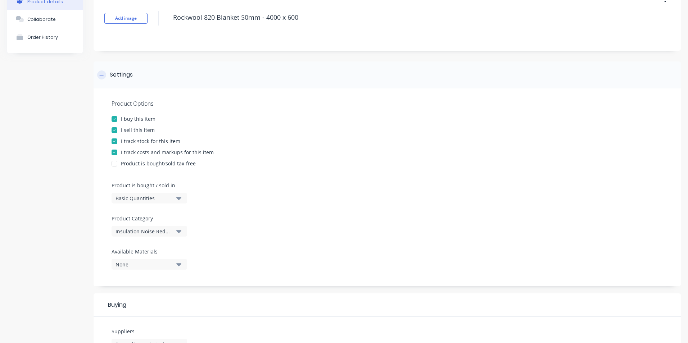
click at [101, 76] on icon at bounding box center [101, 75] width 4 height 5
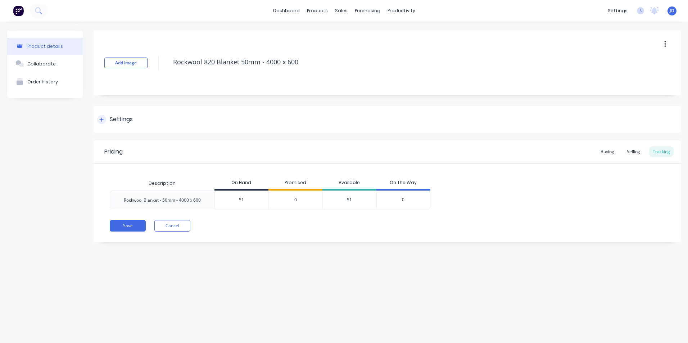
scroll to position [0, 0]
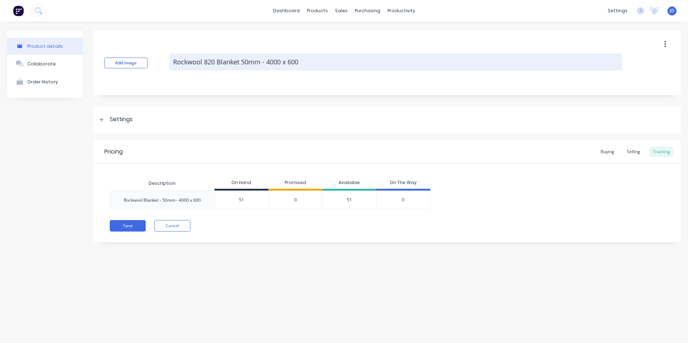
click at [279, 65] on textarea "Rockwool 820 Blanket 50mm - 4000 x 600" at bounding box center [395, 62] width 452 height 17
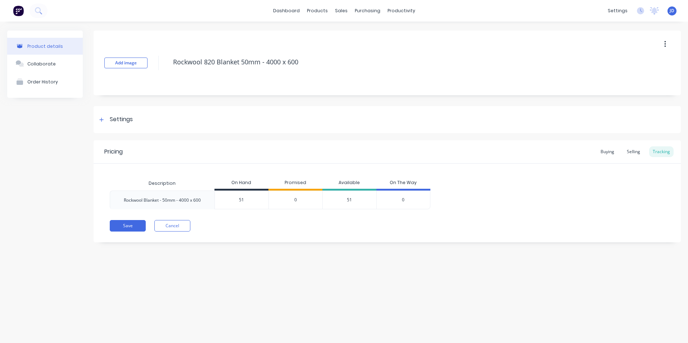
click at [200, 202] on div "Rockwool Blanket - 50mm - 4000 x 600" at bounding box center [162, 200] width 77 height 6
click at [195, 201] on div "Rockwool Blanket - 50mm - 4000 x 600" at bounding box center [162, 200] width 77 height 6
click at [172, 185] on div "Description" at bounding box center [162, 183] width 38 height 18
drag, startPoint x: 170, startPoint y: 183, endPoint x: 152, endPoint y: 183, distance: 17.3
drag, startPoint x: 152, startPoint y: 183, endPoint x: 399, endPoint y: 180, distance: 246.3
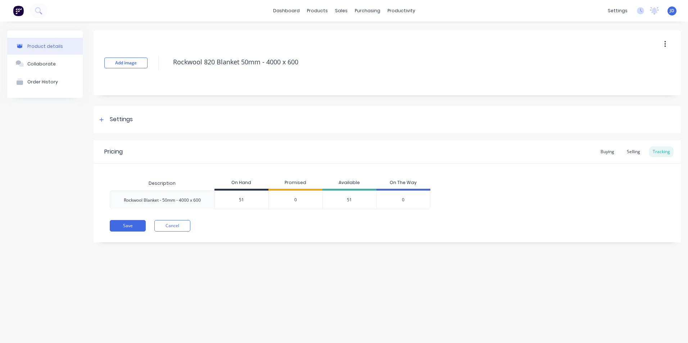
click at [399, 180] on div "On The Way" at bounding box center [403, 183] width 54 height 14
drag, startPoint x: 400, startPoint y: 182, endPoint x: 387, endPoint y: 182, distance: 13.3
click at [387, 182] on div "On The Way" at bounding box center [403, 183] width 54 height 14
click at [126, 63] on button "Add image" at bounding box center [125, 63] width 43 height 11
click at [610, 151] on div "Buying" at bounding box center [607, 151] width 21 height 11
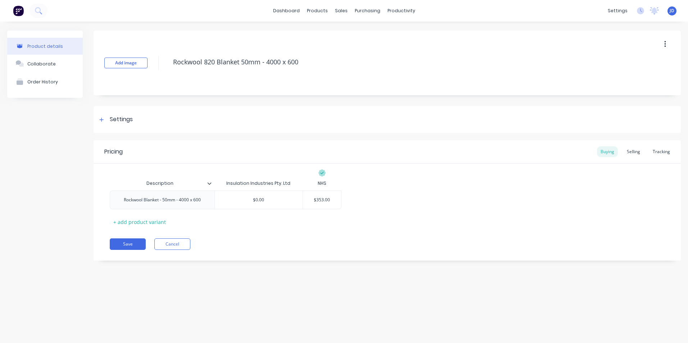
click at [210, 187] on div "Description" at bounding box center [162, 183] width 105 height 18
click at [210, 186] on div at bounding box center [212, 183] width 4 height 6
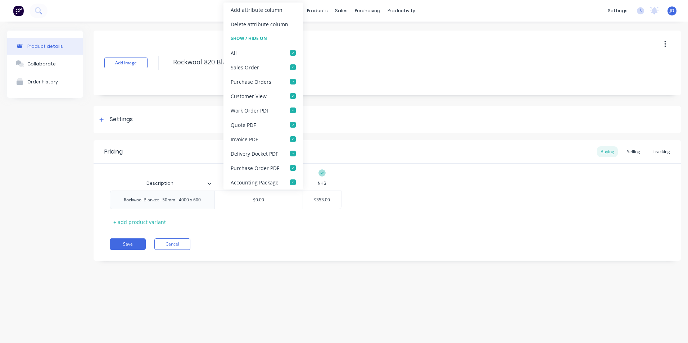
click at [210, 186] on div at bounding box center [212, 183] width 4 height 6
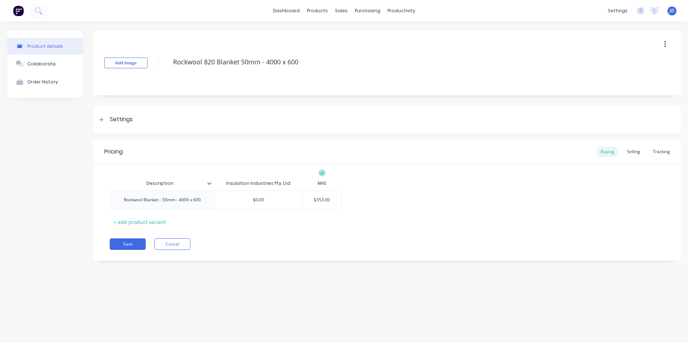
click at [210, 186] on div at bounding box center [212, 183] width 4 height 6
click at [666, 149] on div "Tracking" at bounding box center [661, 151] width 24 height 11
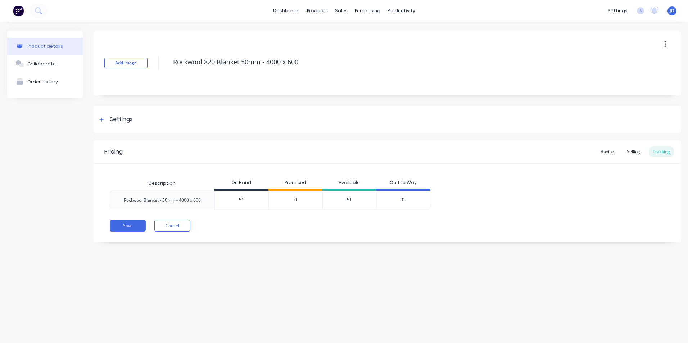
click at [200, 184] on div "Description" at bounding box center [162, 183] width 105 height 14
click at [607, 152] on div "Buying" at bounding box center [607, 151] width 21 height 11
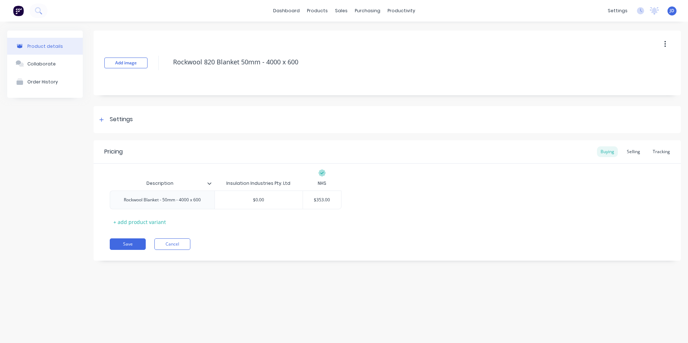
click at [210, 186] on div at bounding box center [212, 183] width 4 height 6
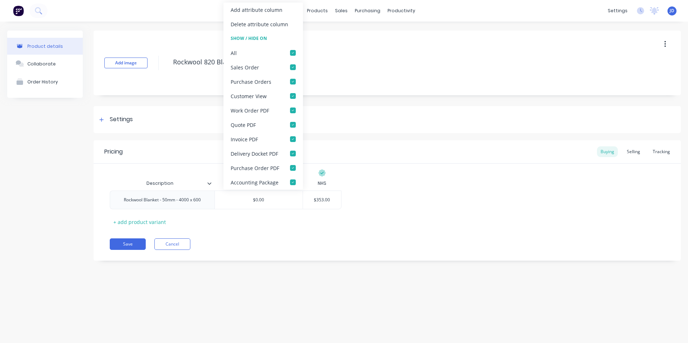
click at [266, 8] on div "Add attribute column" at bounding box center [256, 10] width 52 height 8
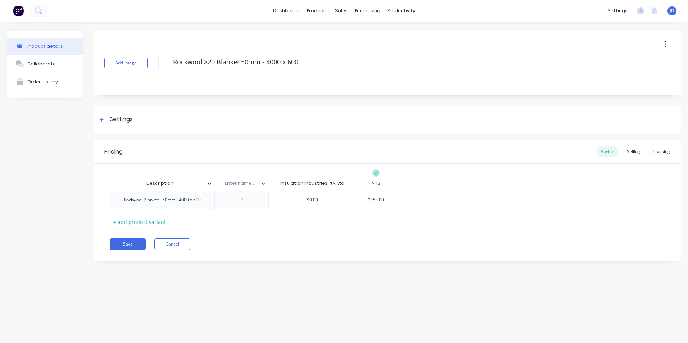
click at [236, 184] on input "text" at bounding box center [239, 183] width 50 height 6
click at [128, 244] on button "Save" at bounding box center [128, 244] width 36 height 12
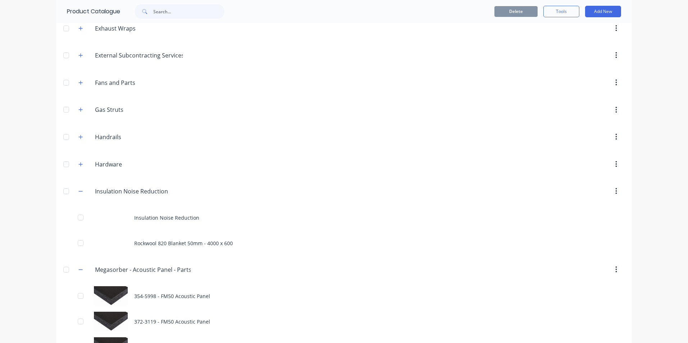
scroll to position [288, 0]
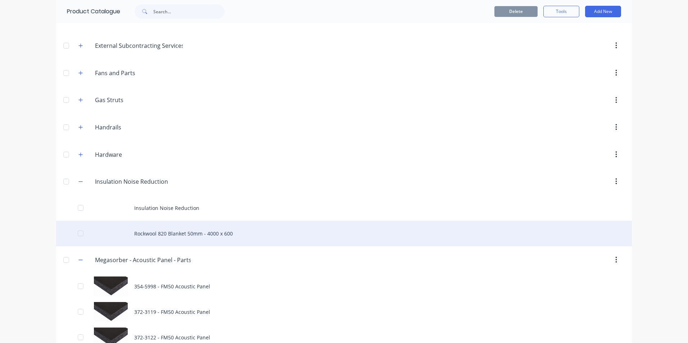
click at [162, 234] on div "Rockwool 820 Blanket 50mm - 4000 x 600" at bounding box center [343, 234] width 575 height 26
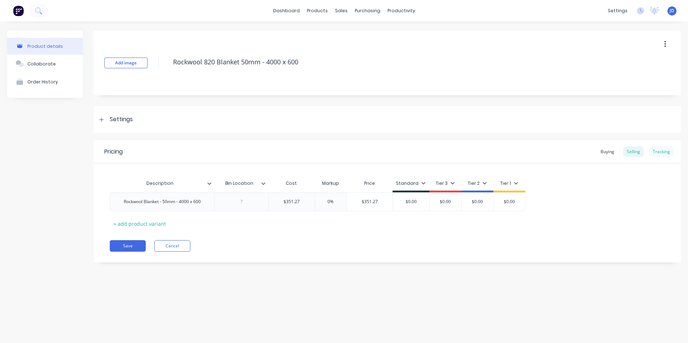
click at [663, 151] on div "Tracking" at bounding box center [661, 151] width 24 height 11
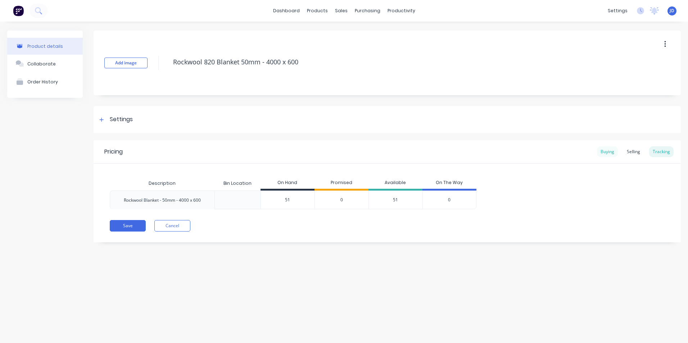
click at [604, 153] on div "Buying" at bounding box center [607, 151] width 21 height 11
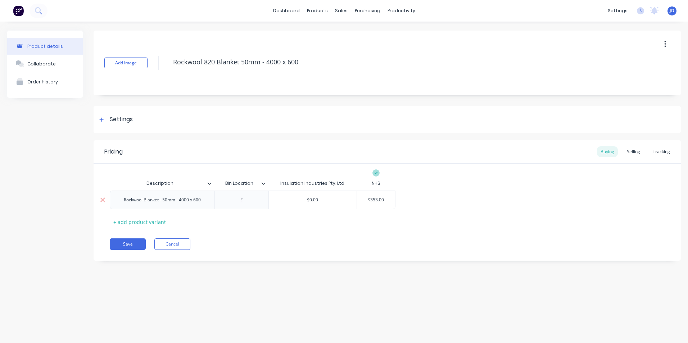
click at [241, 201] on div at bounding box center [241, 199] width 36 height 9
click at [243, 201] on div at bounding box center [241, 199] width 36 height 9
click at [286, 229] on div "Pricing Buying Selling Tracking Description Bin Location Insulation Industries …" at bounding box center [386, 200] width 587 height 120
click at [659, 153] on div "Tracking" at bounding box center [661, 151] width 24 height 11
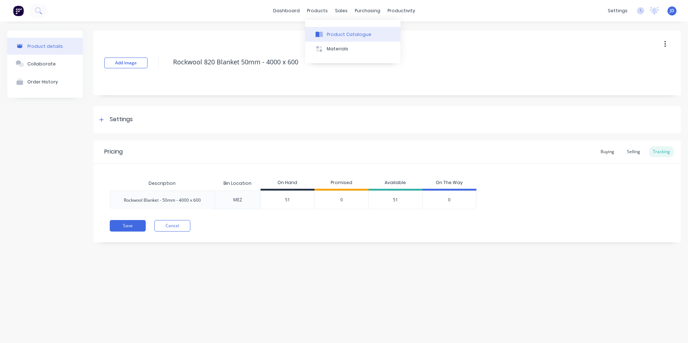
click at [333, 35] on div "Product Catalogue" at bounding box center [348, 34] width 45 height 6
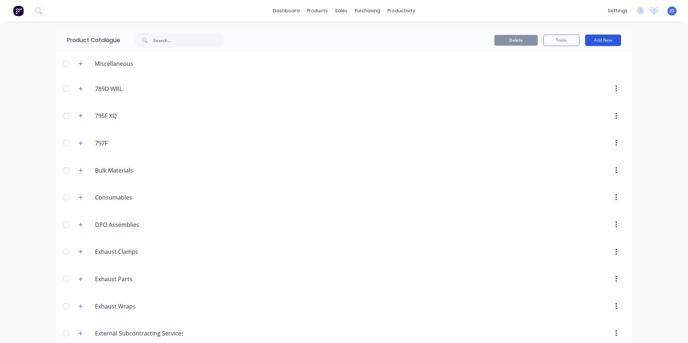
click at [599, 37] on button "Add New" at bounding box center [603, 41] width 36 height 12
click at [565, 74] on div "Product" at bounding box center [586, 73] width 55 height 10
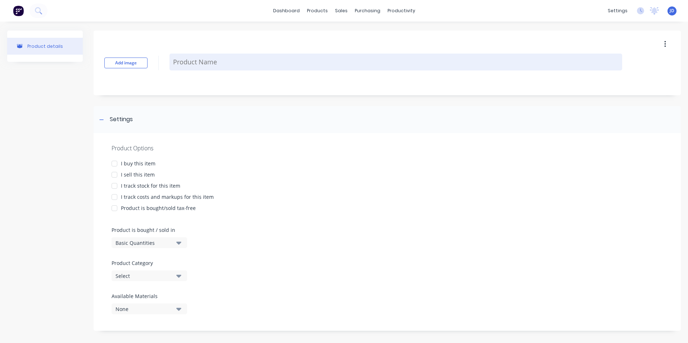
click at [175, 63] on textarea at bounding box center [395, 62] width 452 height 17
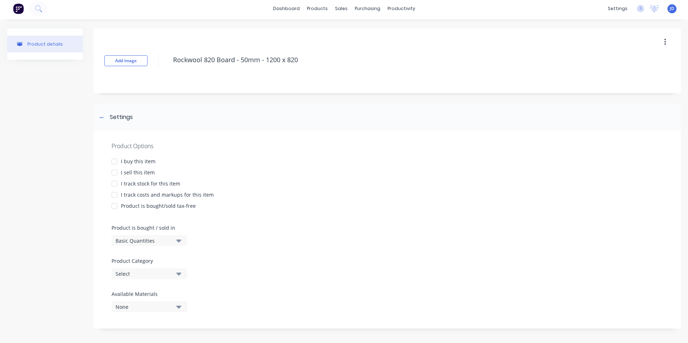
scroll to position [4, 0]
drag, startPoint x: 114, startPoint y: 160, endPoint x: 120, endPoint y: 173, distance: 13.8
click at [114, 162] on div at bounding box center [114, 159] width 14 height 14
click at [114, 172] on div at bounding box center [114, 171] width 14 height 14
click at [114, 184] on div at bounding box center [114, 182] width 14 height 14
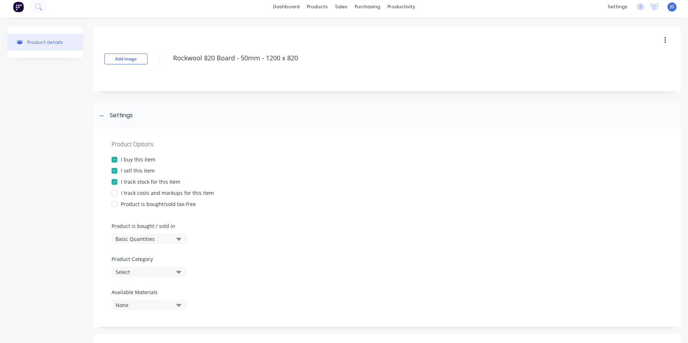
click at [116, 194] on div at bounding box center [114, 193] width 14 height 14
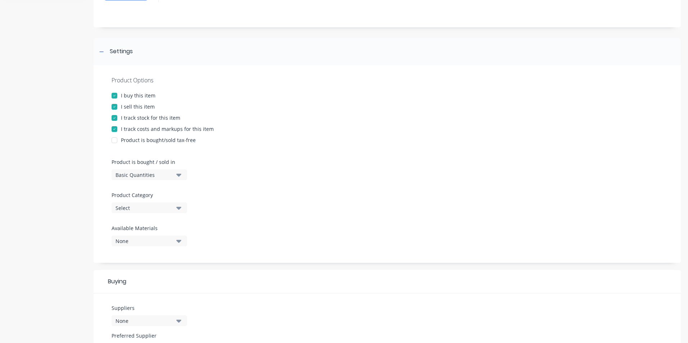
scroll to position [112, 0]
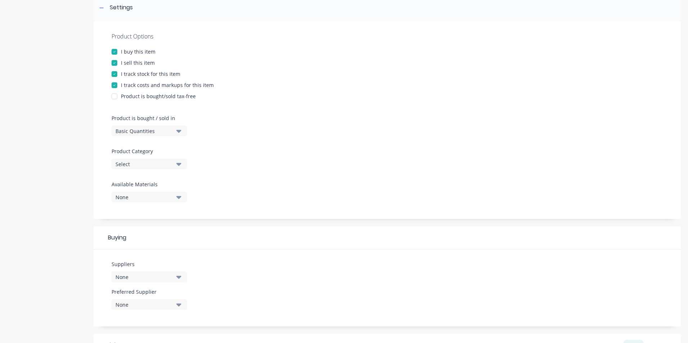
click at [177, 165] on icon "button" at bounding box center [178, 164] width 5 height 8
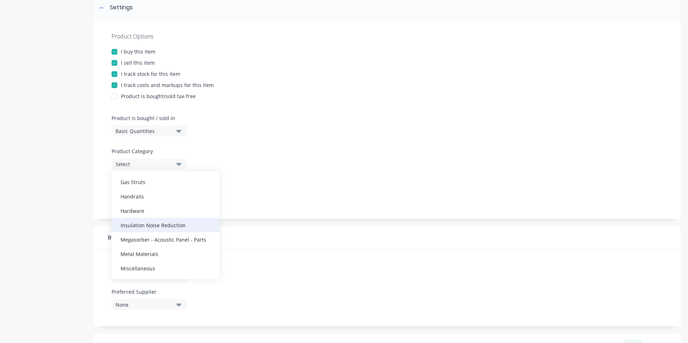
click at [152, 225] on div "Insulation Noise Reduction" at bounding box center [165, 225] width 108 height 14
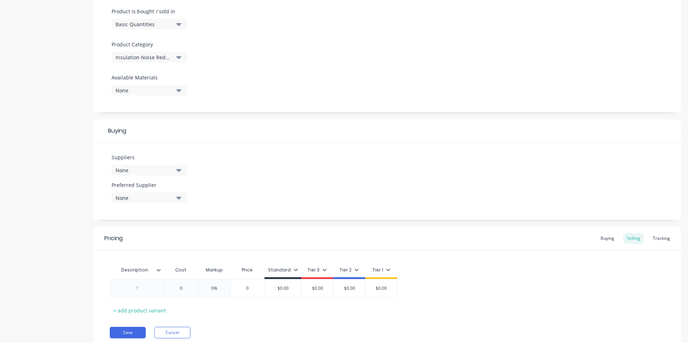
scroll to position [220, 0]
click at [177, 168] on icon "button" at bounding box center [178, 169] width 5 height 8
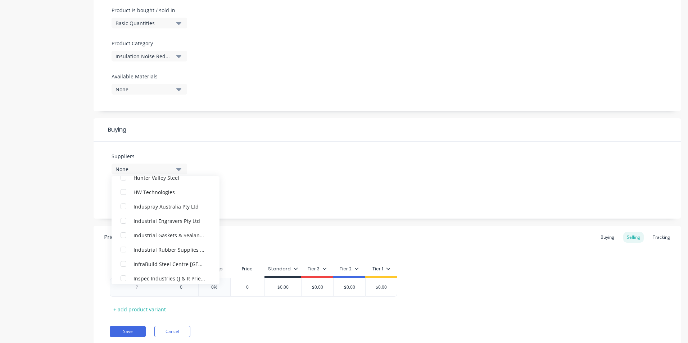
scroll to position [863, 0]
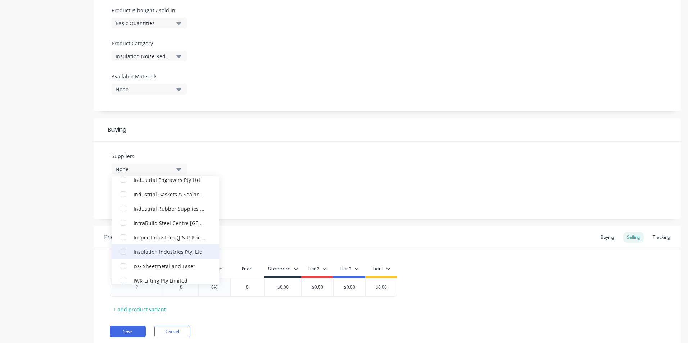
click at [124, 252] on div "button" at bounding box center [123, 252] width 14 height 14
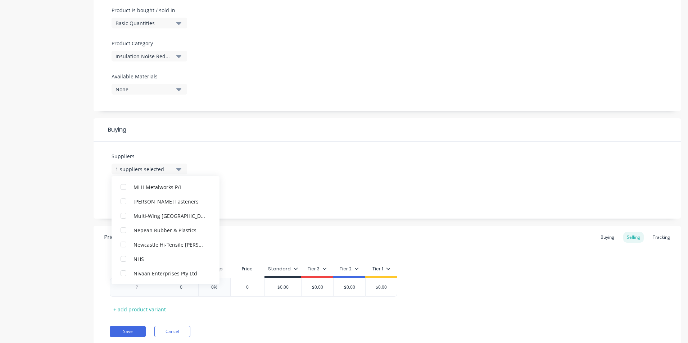
click at [123, 259] on div "button" at bounding box center [123, 259] width 14 height 14
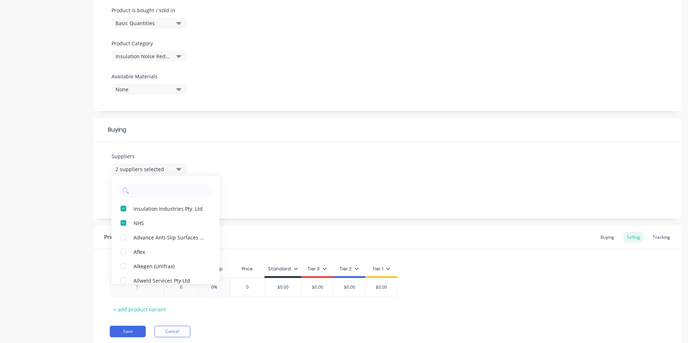
click at [303, 145] on div "Suppliers 2 suppliers selected Insulation Industries Pty. Ltd NHS Advance Anti-…" at bounding box center [386, 180] width 587 height 77
click at [180, 199] on icon "button" at bounding box center [178, 197] width 5 height 8
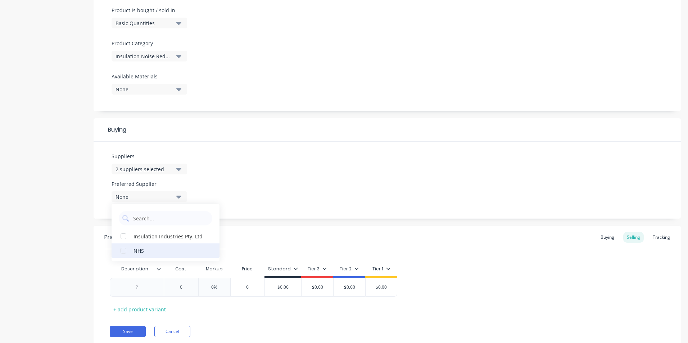
click at [123, 251] on div "button" at bounding box center [123, 250] width 14 height 14
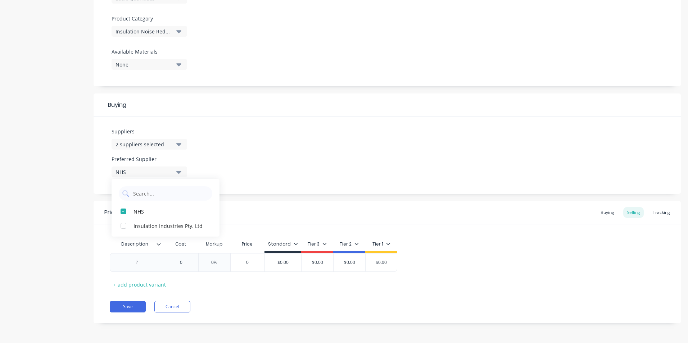
click at [305, 173] on div "Suppliers 2 suppliers selected Preferred Supplier NHS NHS Insulation Industries…" at bounding box center [386, 155] width 587 height 77
drag, startPoint x: 179, startPoint y: 264, endPoint x: 190, endPoint y: 262, distance: 10.9
click at [190, 262] on input "0" at bounding box center [181, 262] width 36 height 6
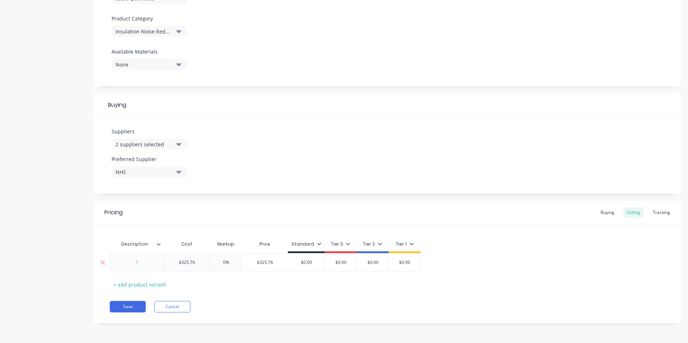
drag, startPoint x: 221, startPoint y: 260, endPoint x: 228, endPoint y: 261, distance: 6.5
click at [228, 261] on input "0%" at bounding box center [226, 262] width 36 height 6
click at [137, 265] on div at bounding box center [137, 262] width 36 height 9
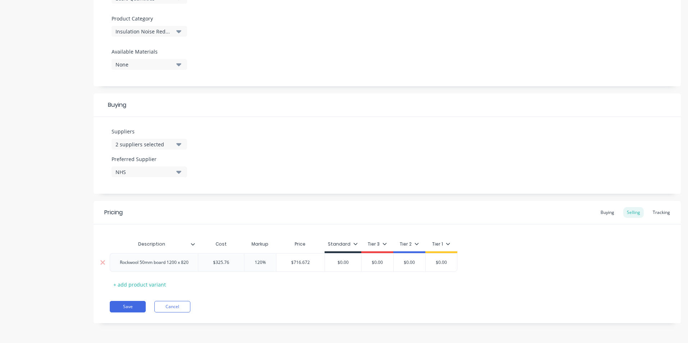
click at [139, 261] on div "Rockwool 50mm board 1200 x 820" at bounding box center [154, 262] width 80 height 9
